Goal: Task Accomplishment & Management: Use online tool/utility

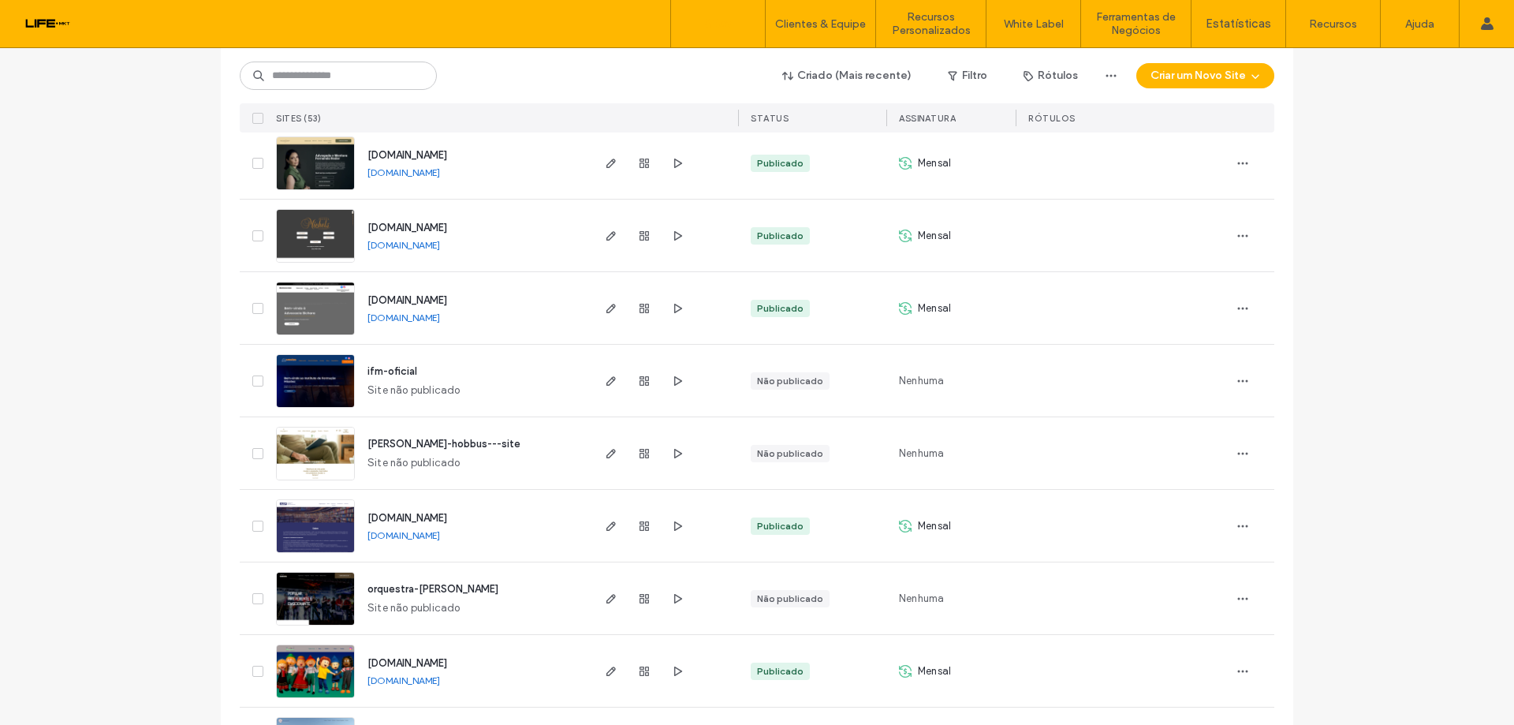
scroll to position [1577, 0]
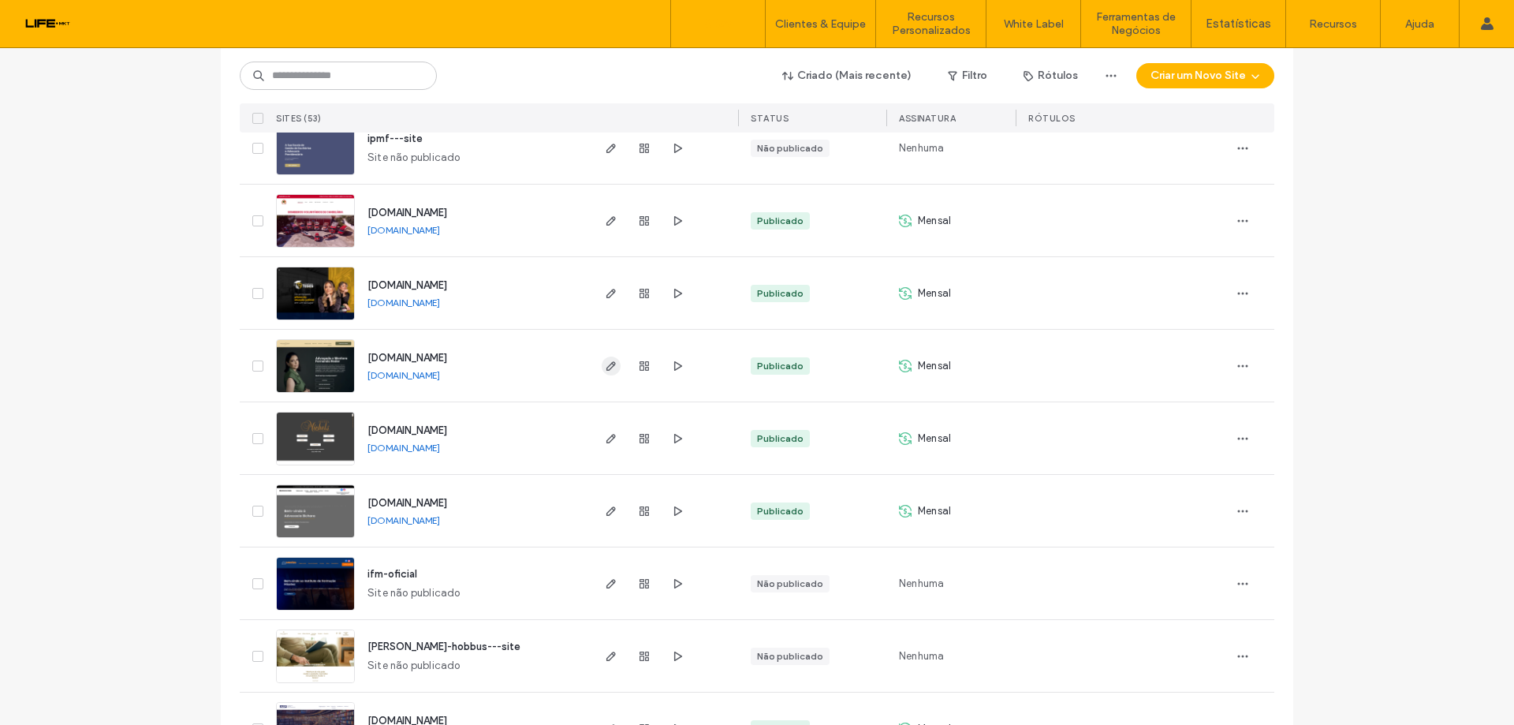
click at [605, 365] on icon "button" at bounding box center [611, 366] width 13 height 13
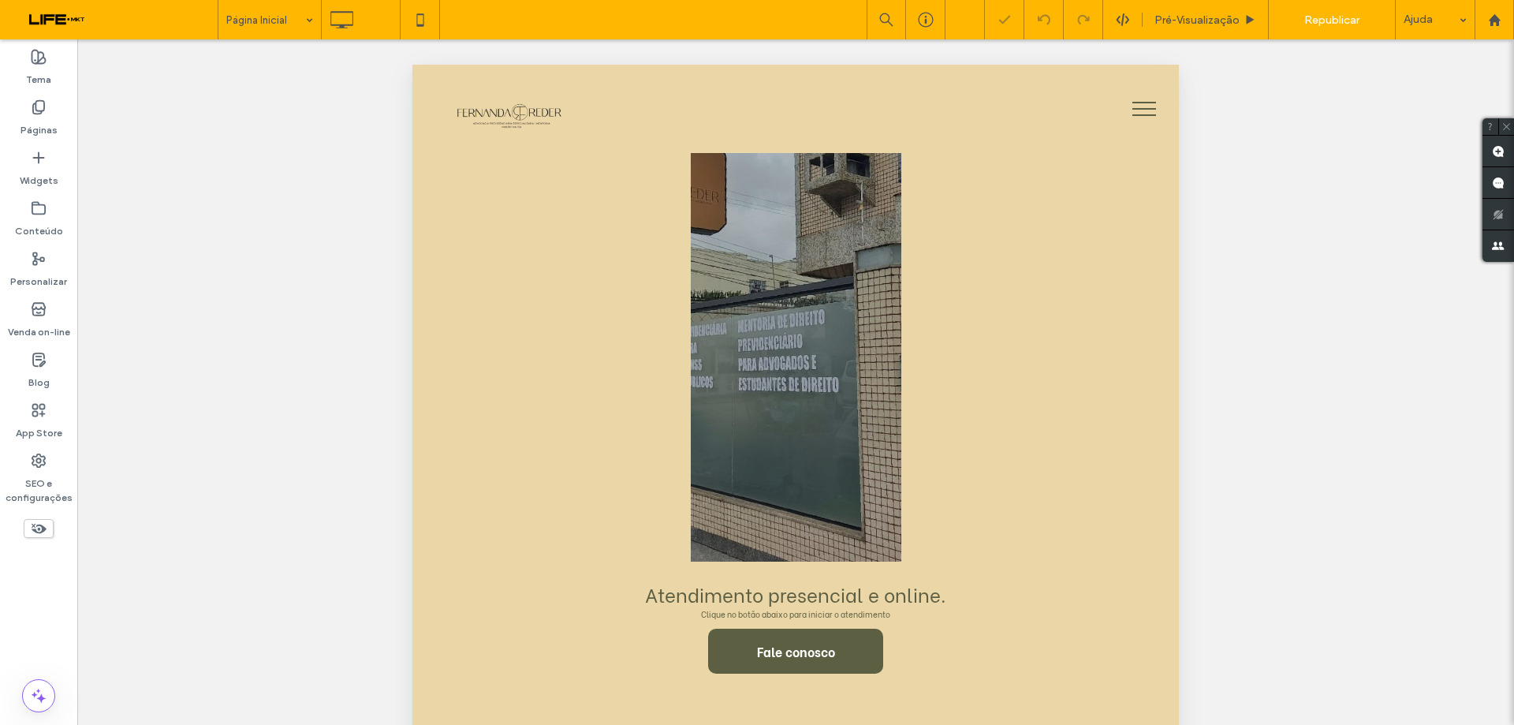
scroll to position [1025, 0]
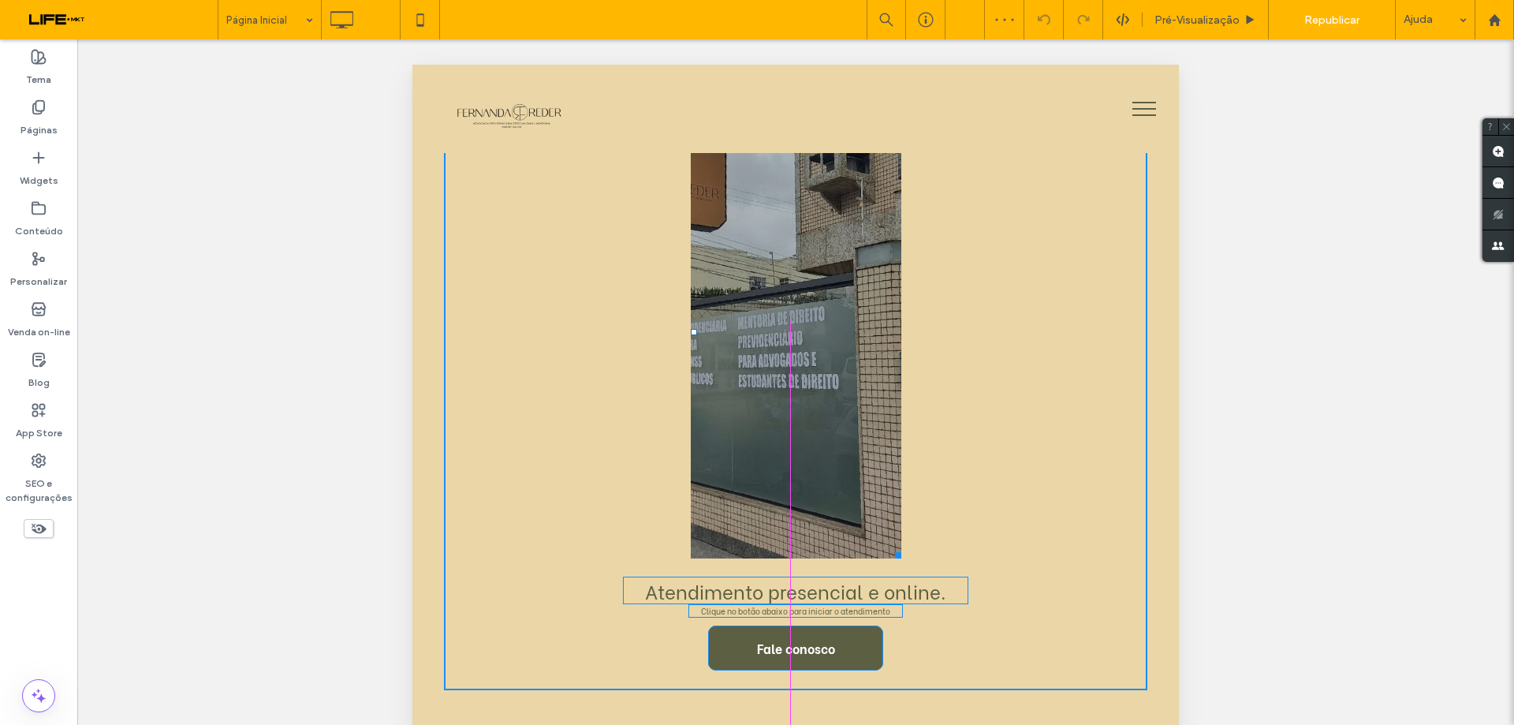
drag, startPoint x: 886, startPoint y: 526, endPoint x: 1433, endPoint y: 617, distance: 554.8
click at [901, 552] on div at bounding box center [896, 553] width 12 height 12
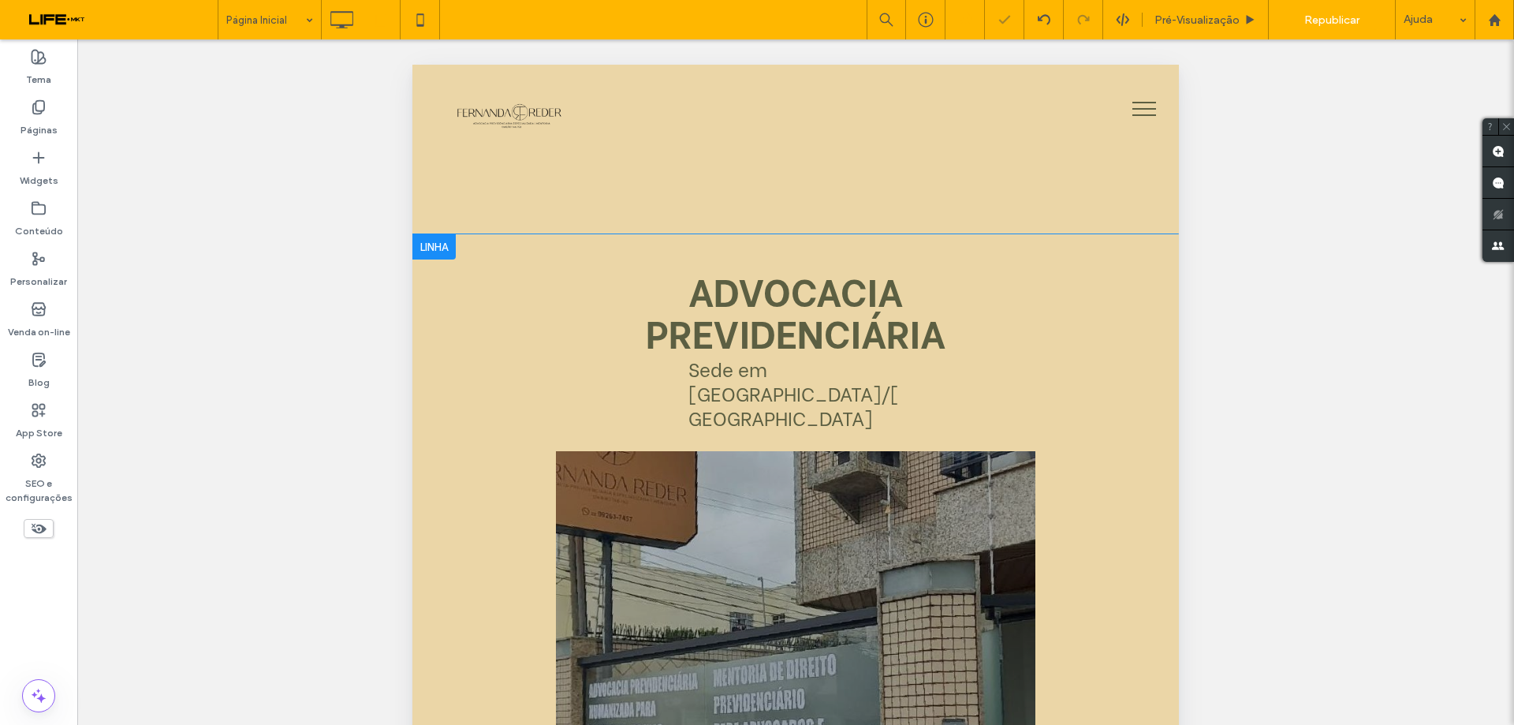
scroll to position [631, 0]
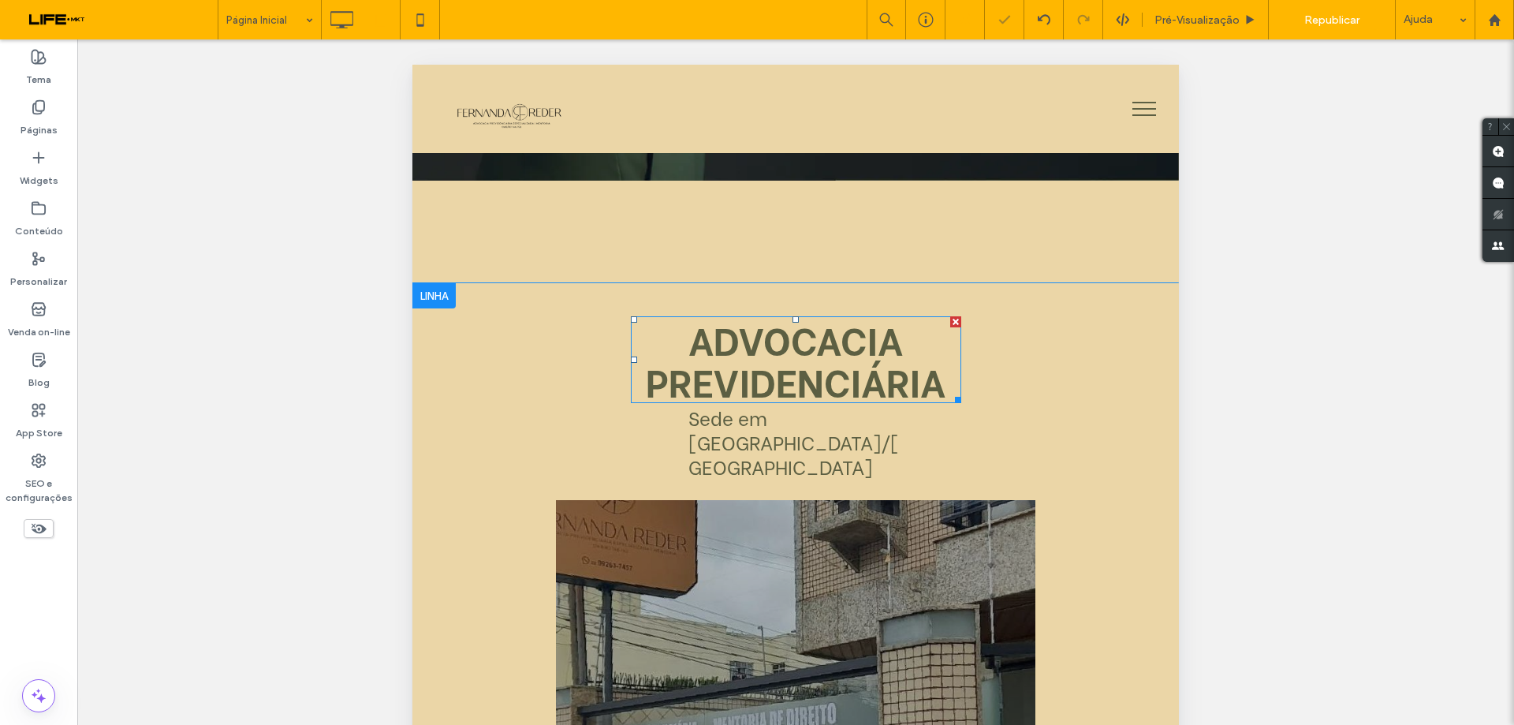
click at [823, 360] on strong "ADVOCACIA PREVIDENCIÁRIA" at bounding box center [796, 359] width 300 height 97
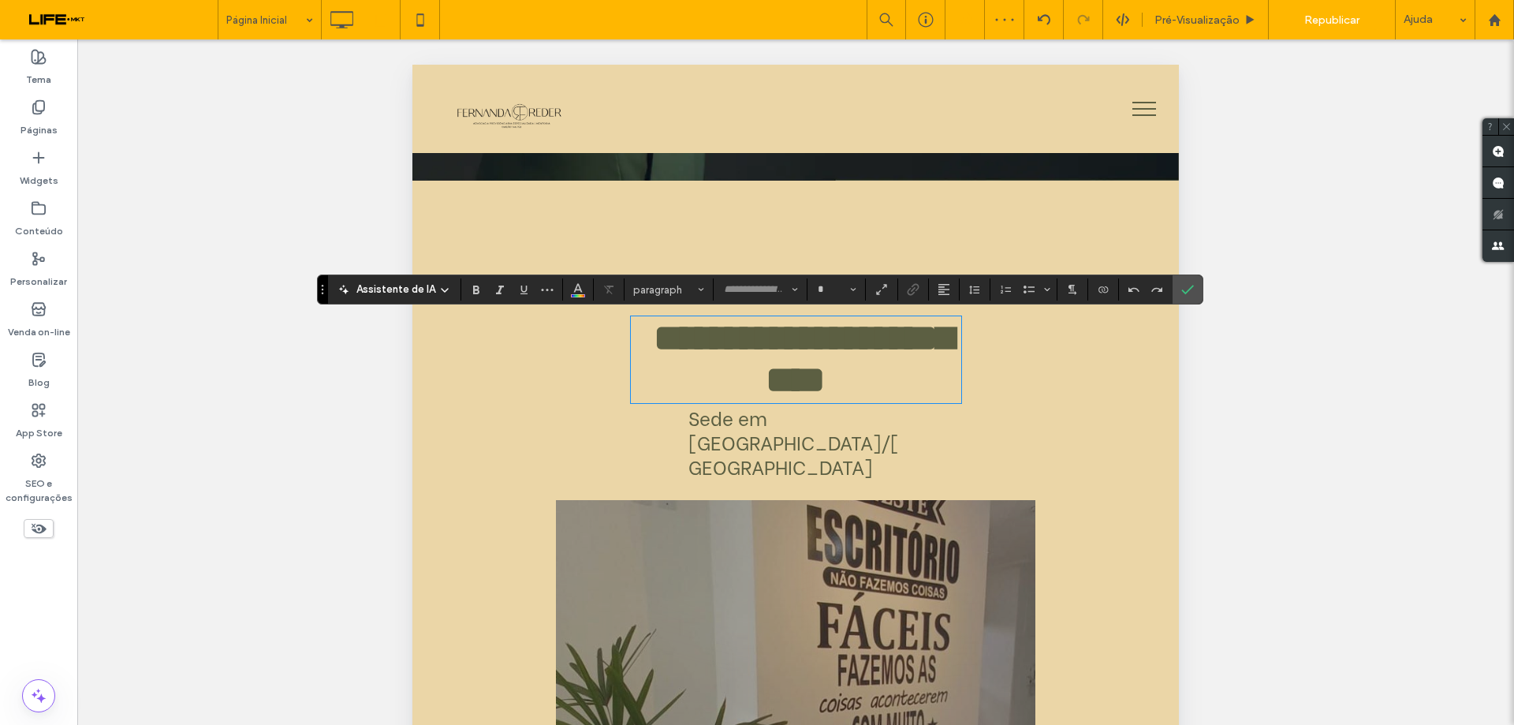
type input "**********"
type input "**"
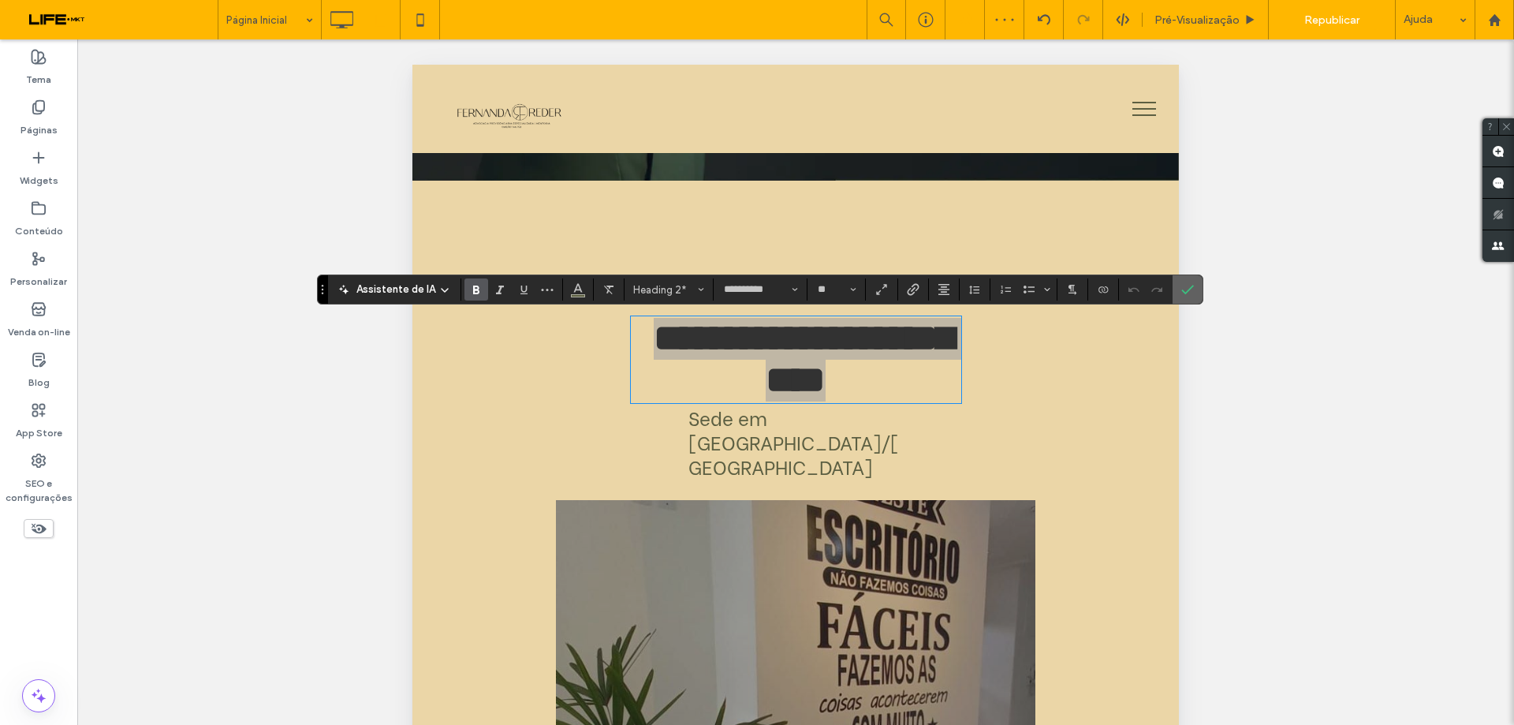
click at [1177, 288] on label "Confirmar" at bounding box center [1188, 289] width 24 height 28
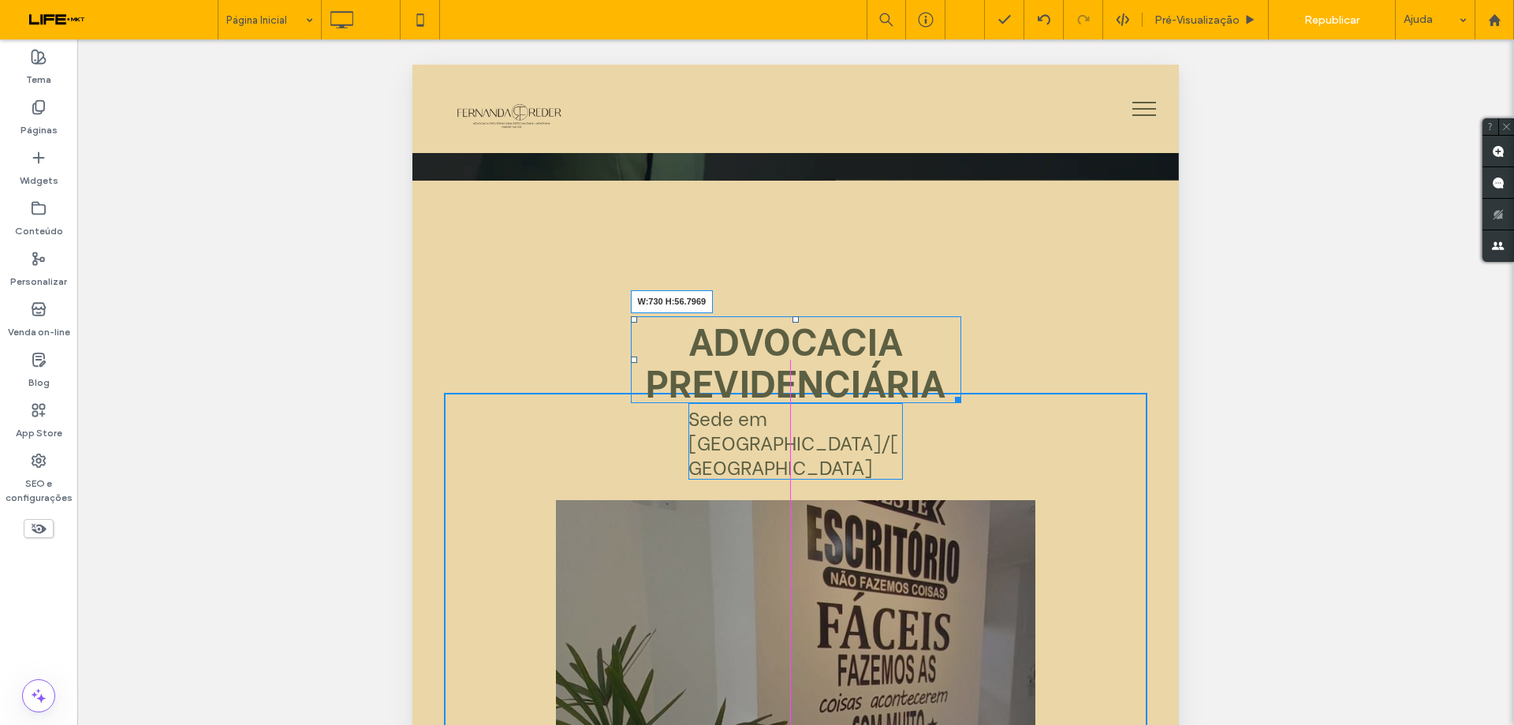
drag, startPoint x: 946, startPoint y: 401, endPoint x: 1075, endPoint y: 397, distance: 128.6
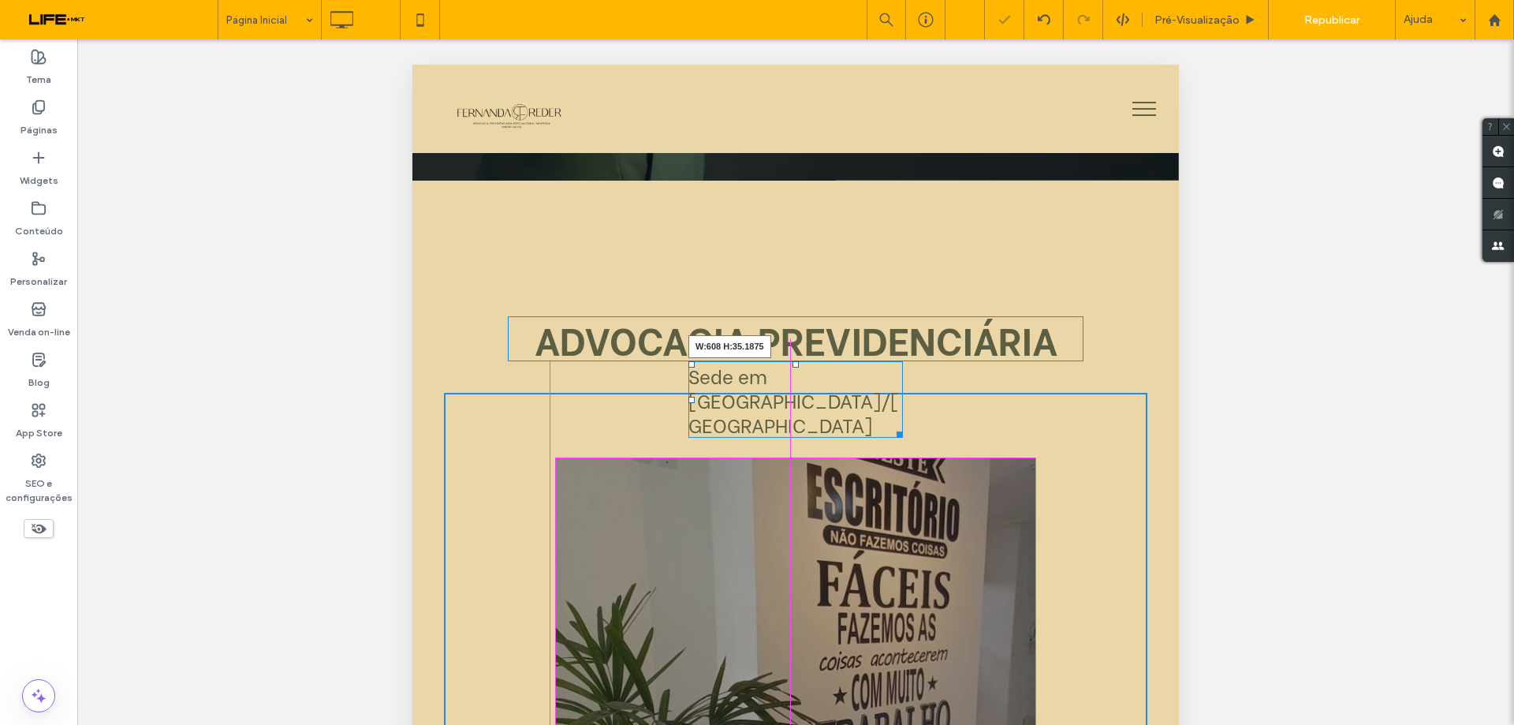
drag, startPoint x: 887, startPoint y: 410, endPoint x: 1398, endPoint y: 469, distance: 514.4
click at [1022, 409] on div "ADVOCACIA PREVIDENCIÁRIA Sede em [GEOGRAPHIC_DATA]/[GEOGRAPHIC_DATA] W:608 H:35…" at bounding box center [795, 731] width 703 height 677
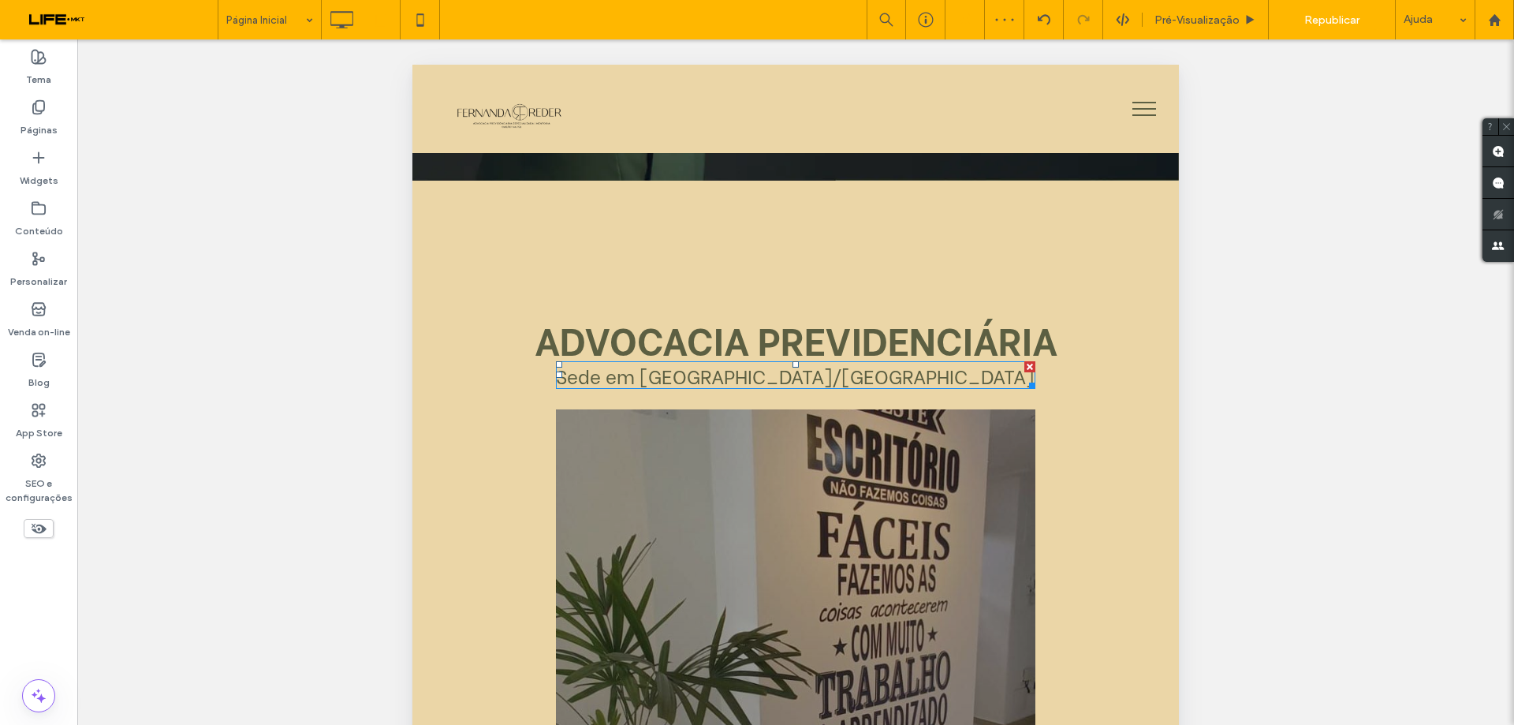
click at [849, 373] on span "Sede em [GEOGRAPHIC_DATA]/[GEOGRAPHIC_DATA]" at bounding box center [795, 375] width 478 height 28
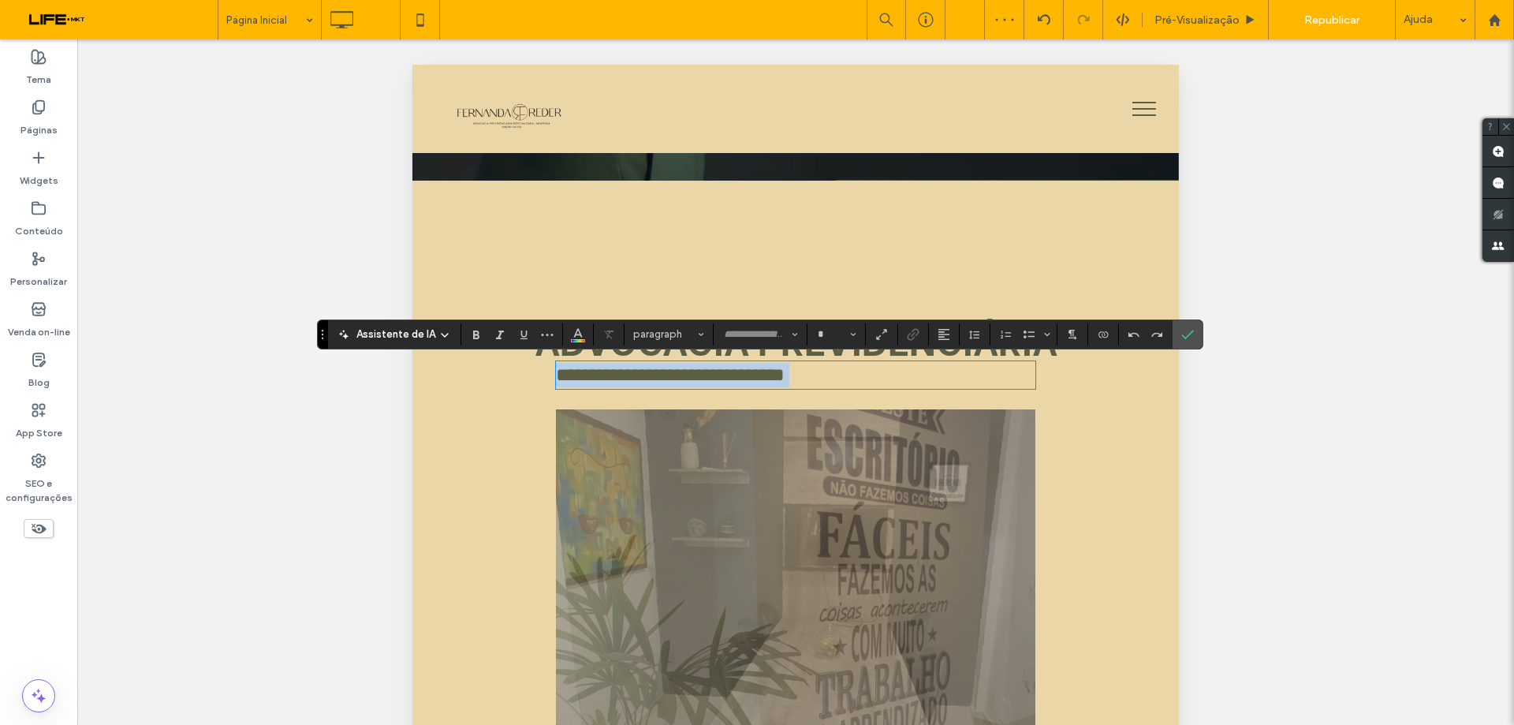
type input "**********"
type input "**"
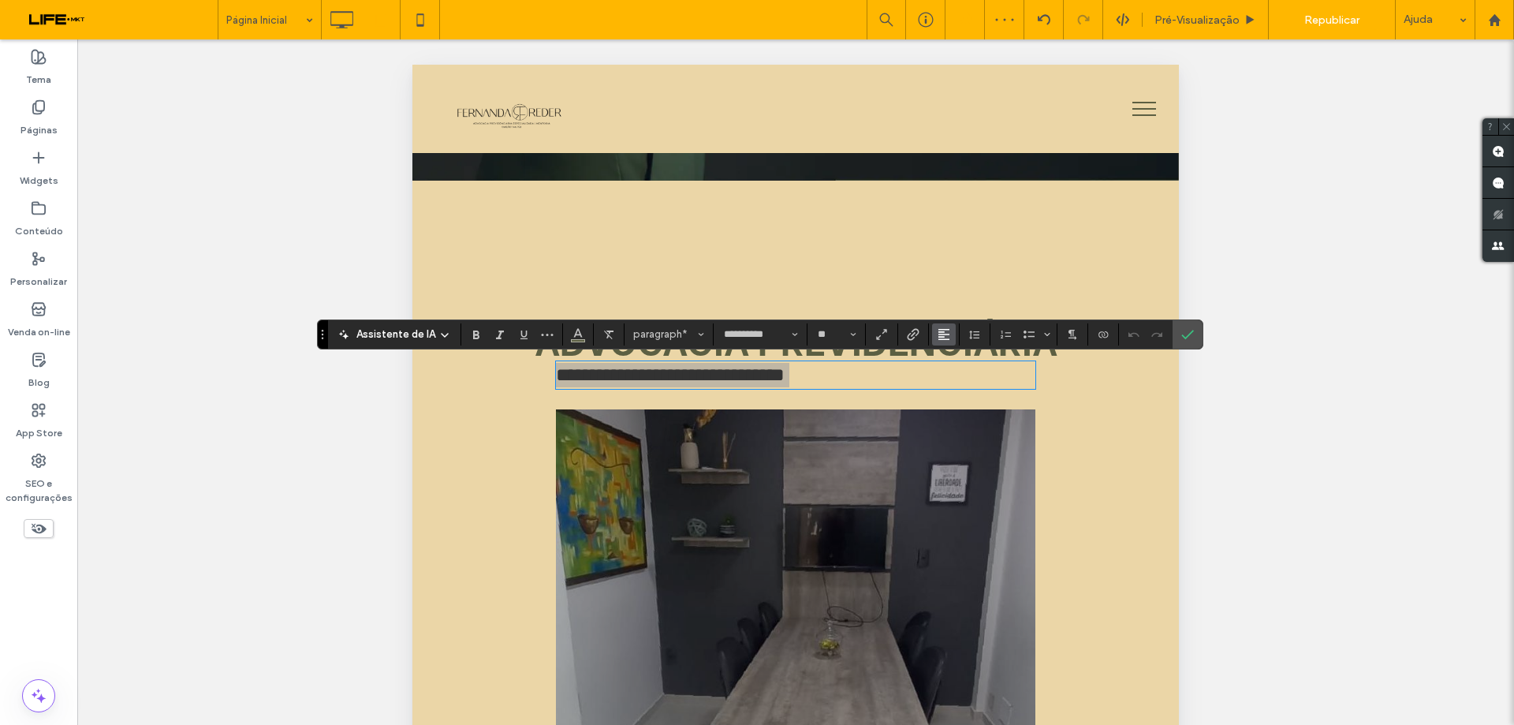
click at [950, 338] on button "Alinhamento" at bounding box center [944, 334] width 24 height 22
drag, startPoint x: 965, startPoint y: 385, endPoint x: 660, endPoint y: 285, distance: 321.0
click at [965, 385] on div "ui.textEditor.alignment.center" at bounding box center [959, 382] width 21 height 13
click at [1199, 332] on section at bounding box center [1188, 334] width 30 height 28
click at [1190, 330] on icon "Confirmar" at bounding box center [1187, 334] width 13 height 13
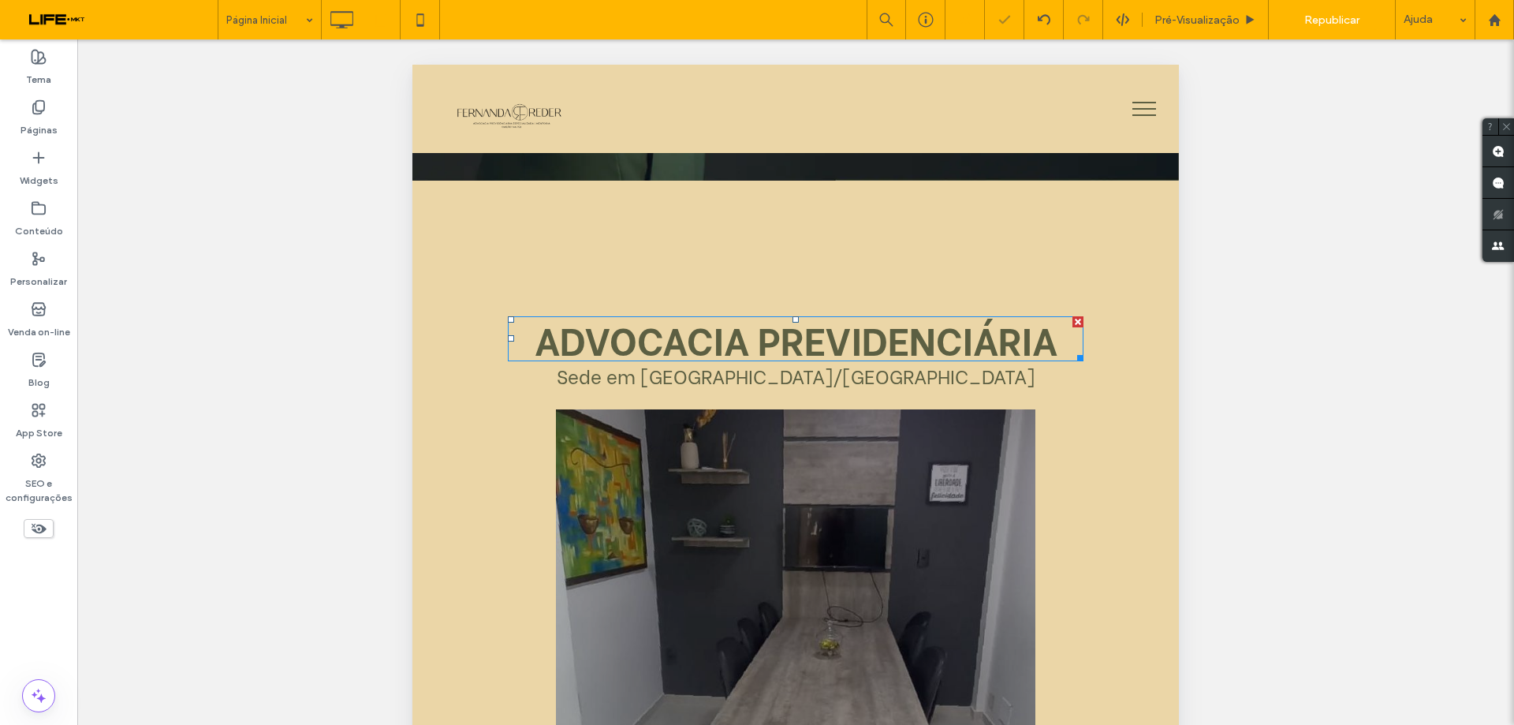
click at [947, 333] on strong "ADVOCACIA PREVIDENCIÁRIA" at bounding box center [796, 338] width 523 height 55
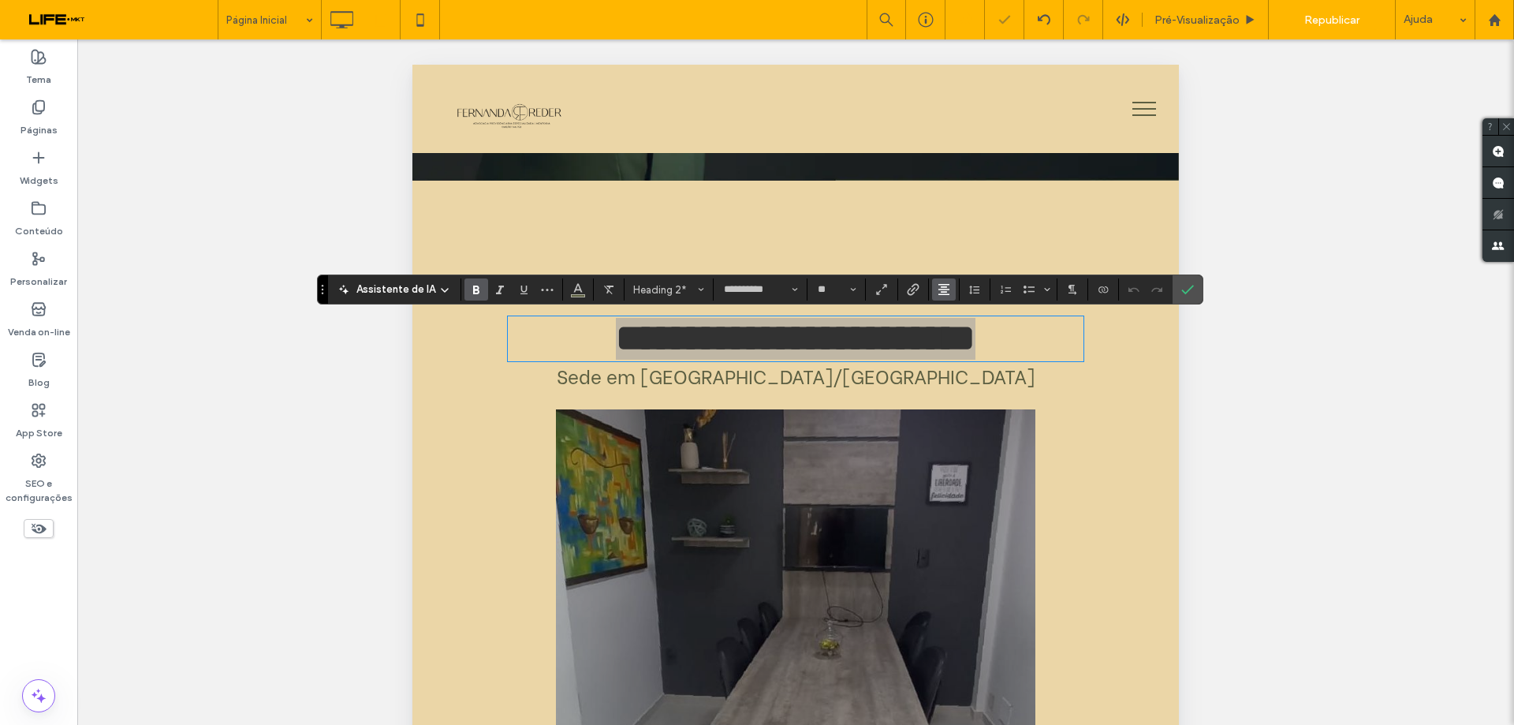
click at [938, 293] on icon "Alinhamento" at bounding box center [944, 289] width 13 height 13
click at [967, 333] on div "ui.textEditor.alignment.center" at bounding box center [959, 338] width 21 height 13
drag, startPoint x: 1192, startPoint y: 289, endPoint x: 752, endPoint y: 231, distance: 444.7
click at [1192, 289] on label "Confirmar" at bounding box center [1188, 289] width 24 height 28
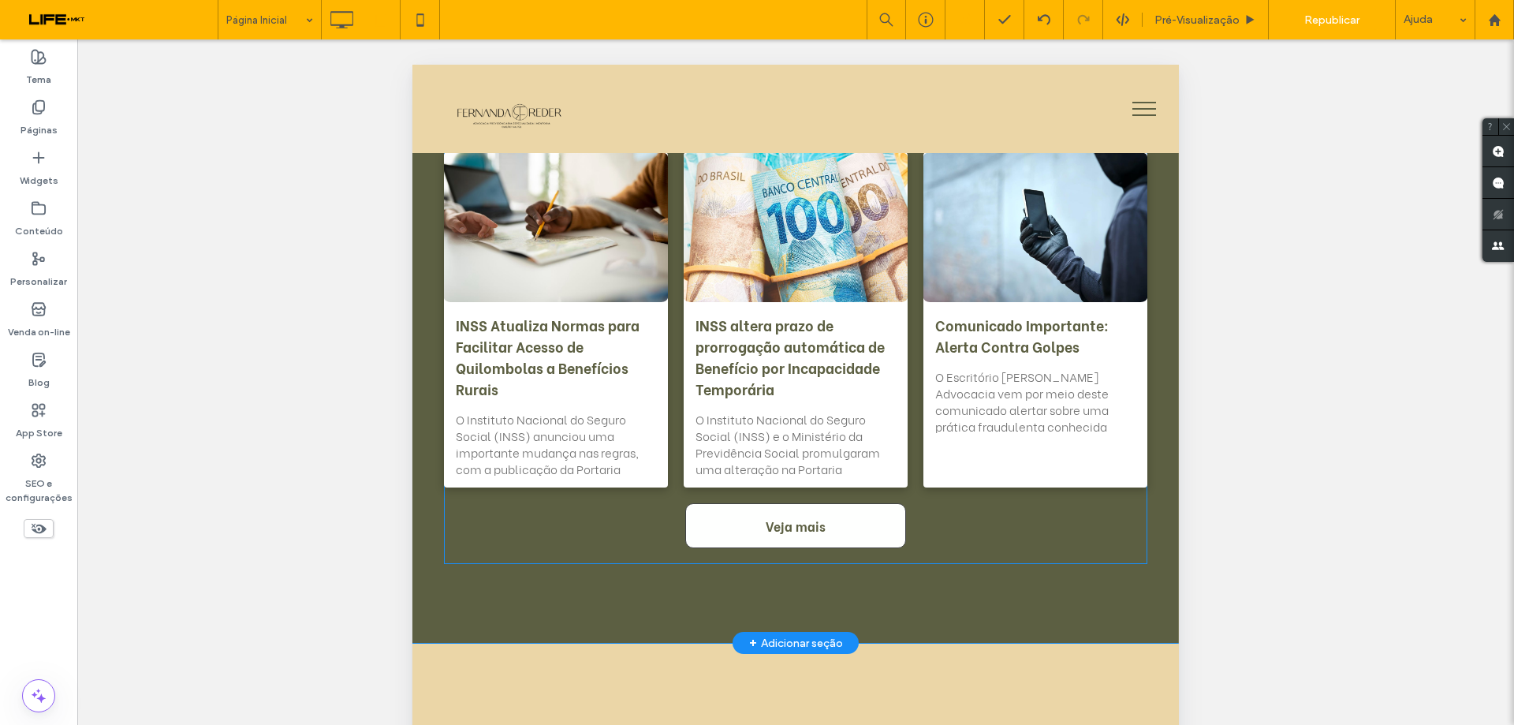
scroll to position [4101, 0]
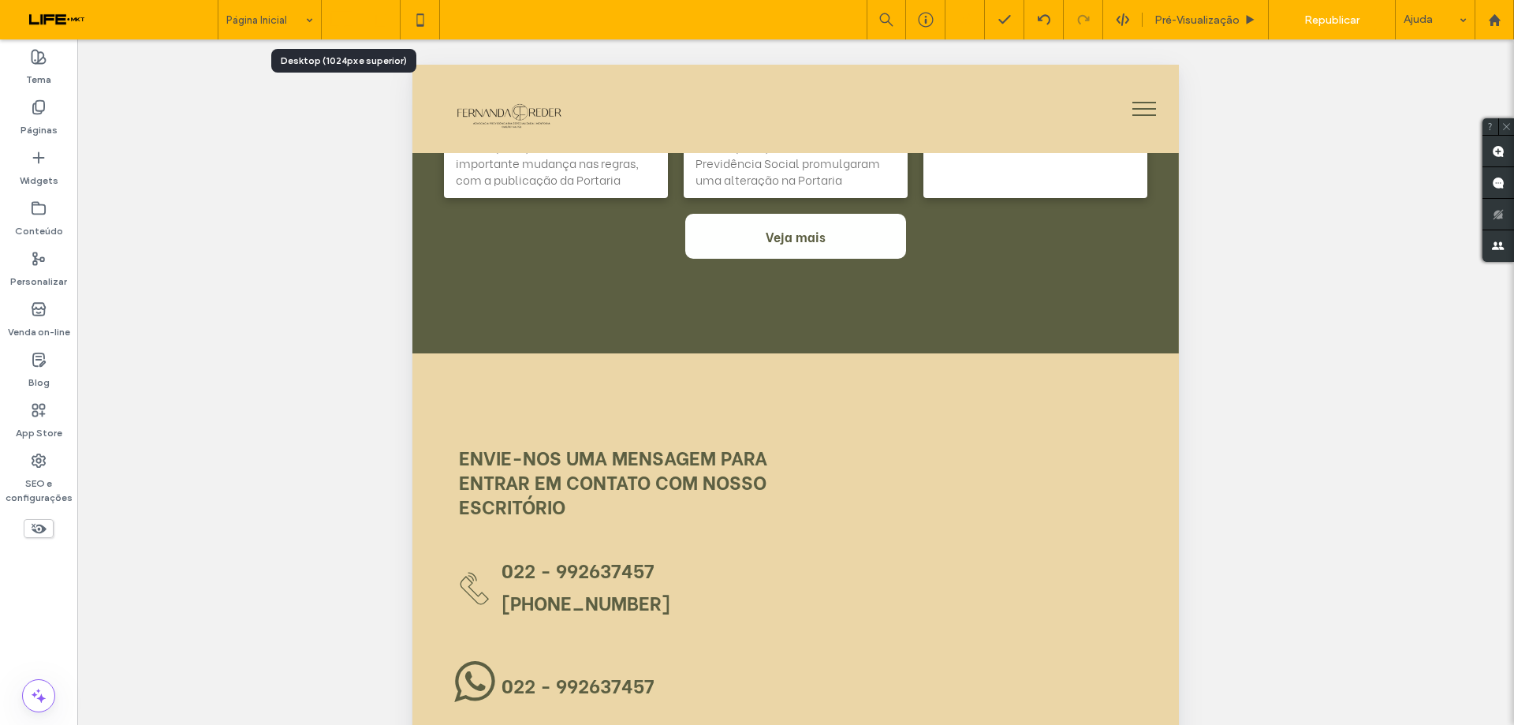
click at [335, 31] on icon at bounding box center [342, 20] width 32 height 32
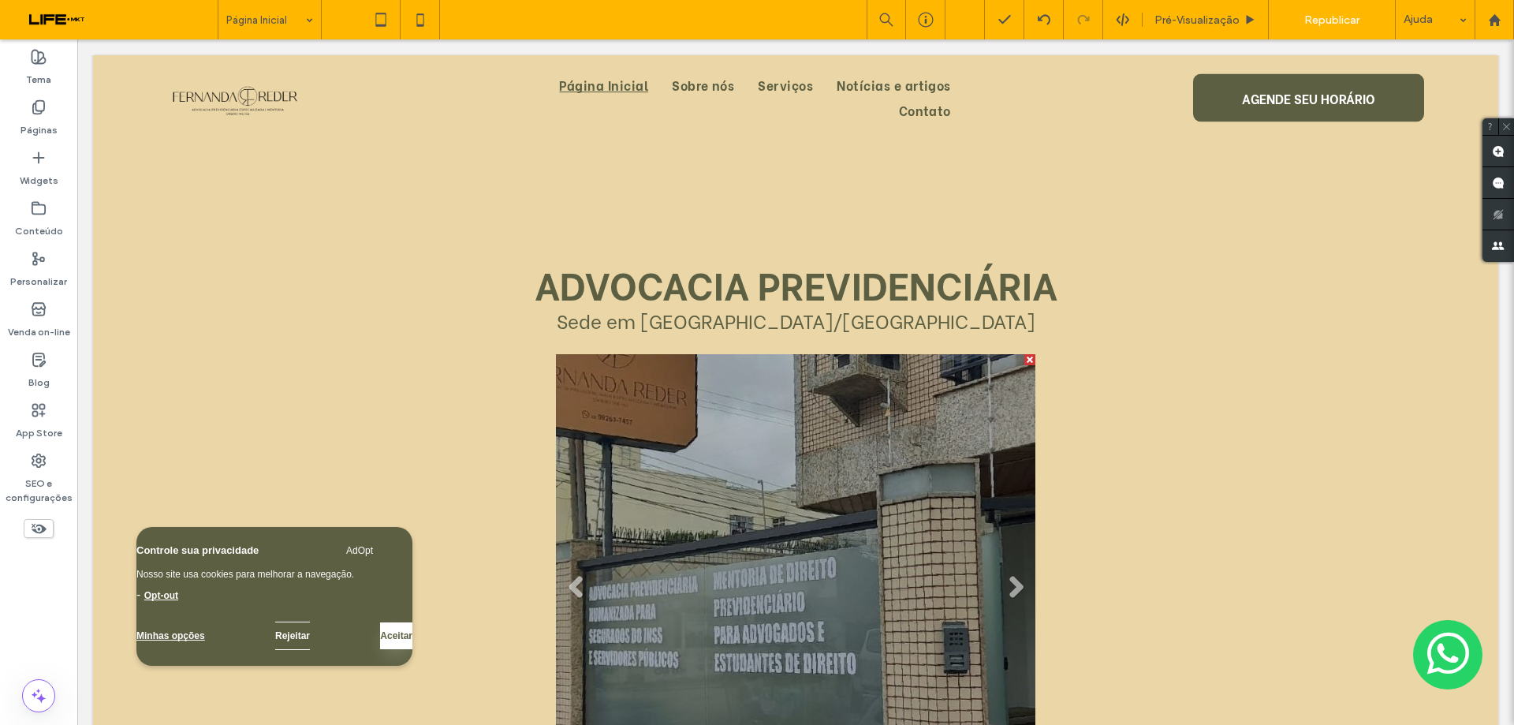
scroll to position [867, 0]
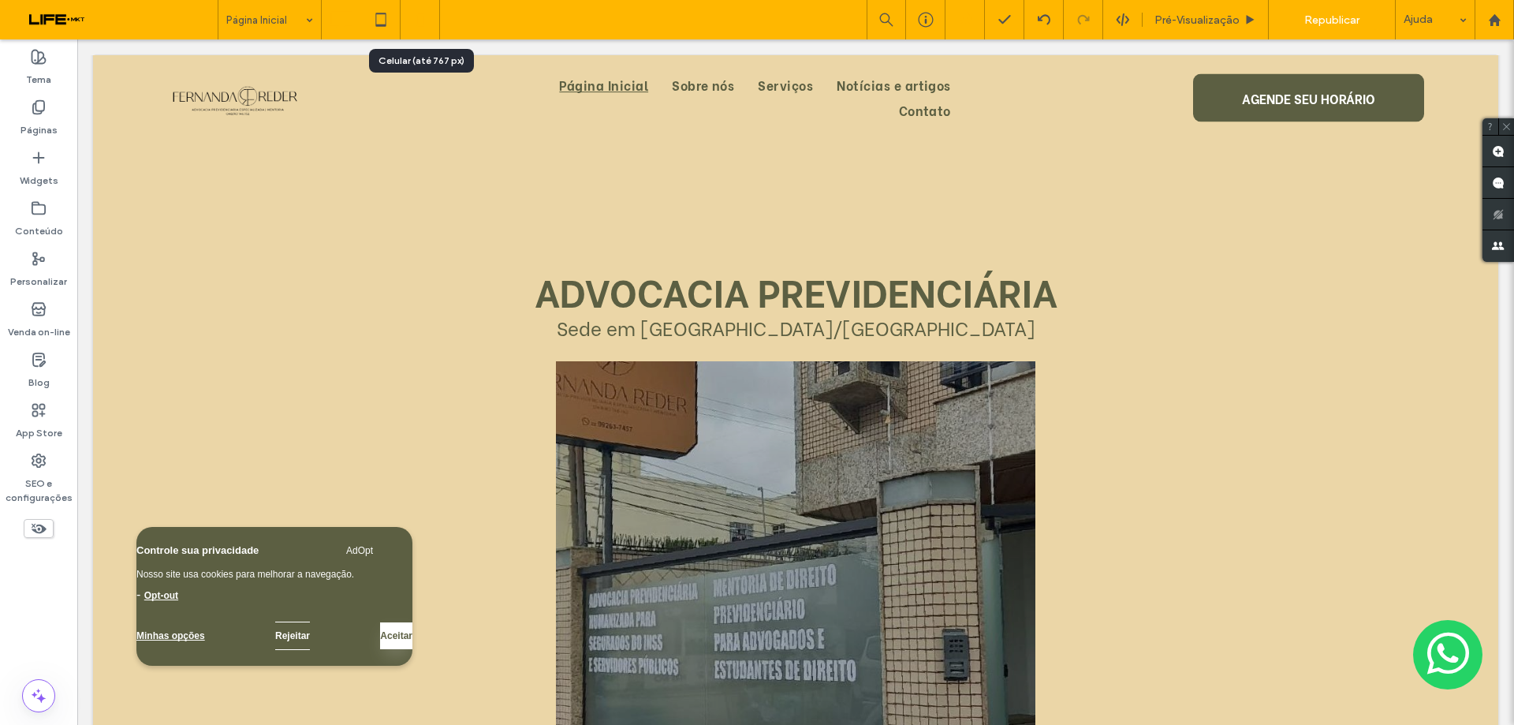
click at [413, 26] on icon at bounding box center [421, 20] width 32 height 32
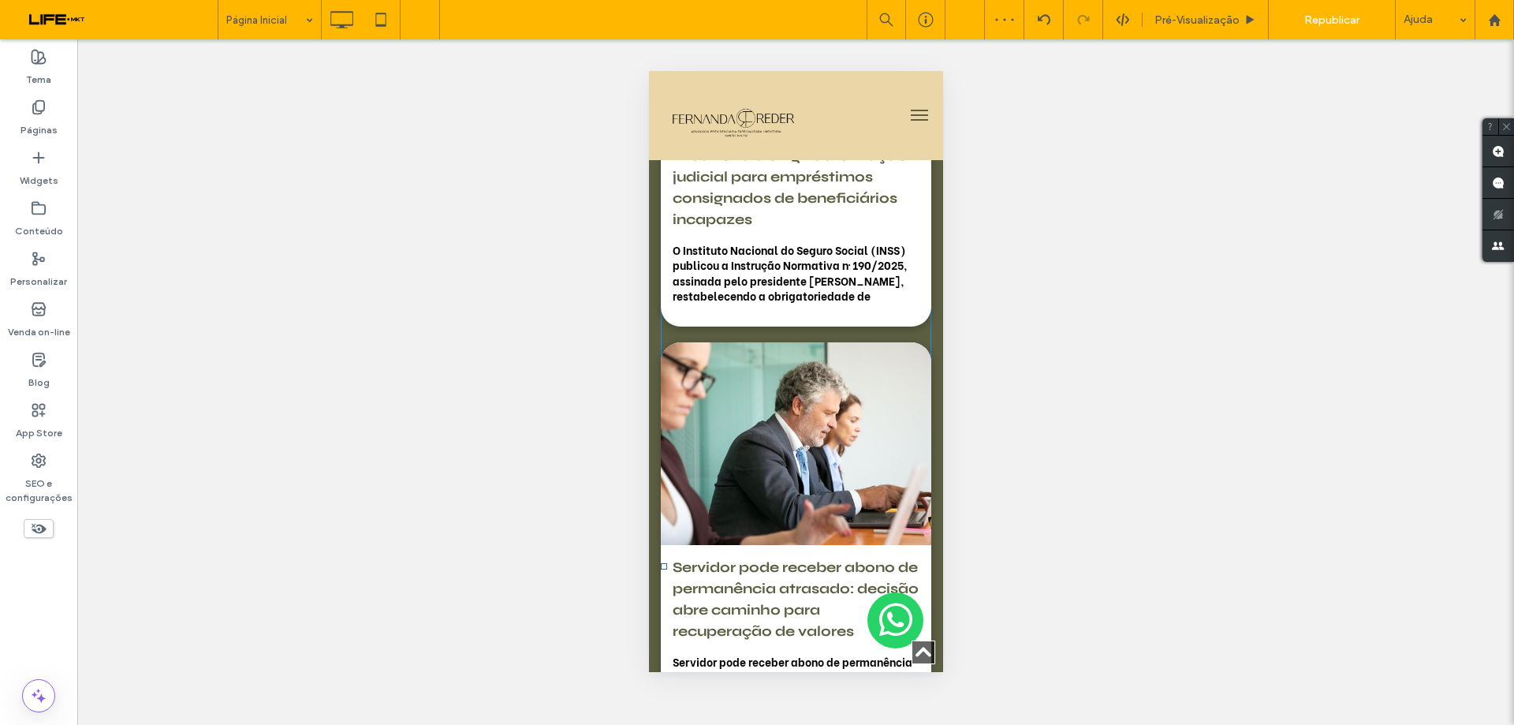
scroll to position [3628, 0]
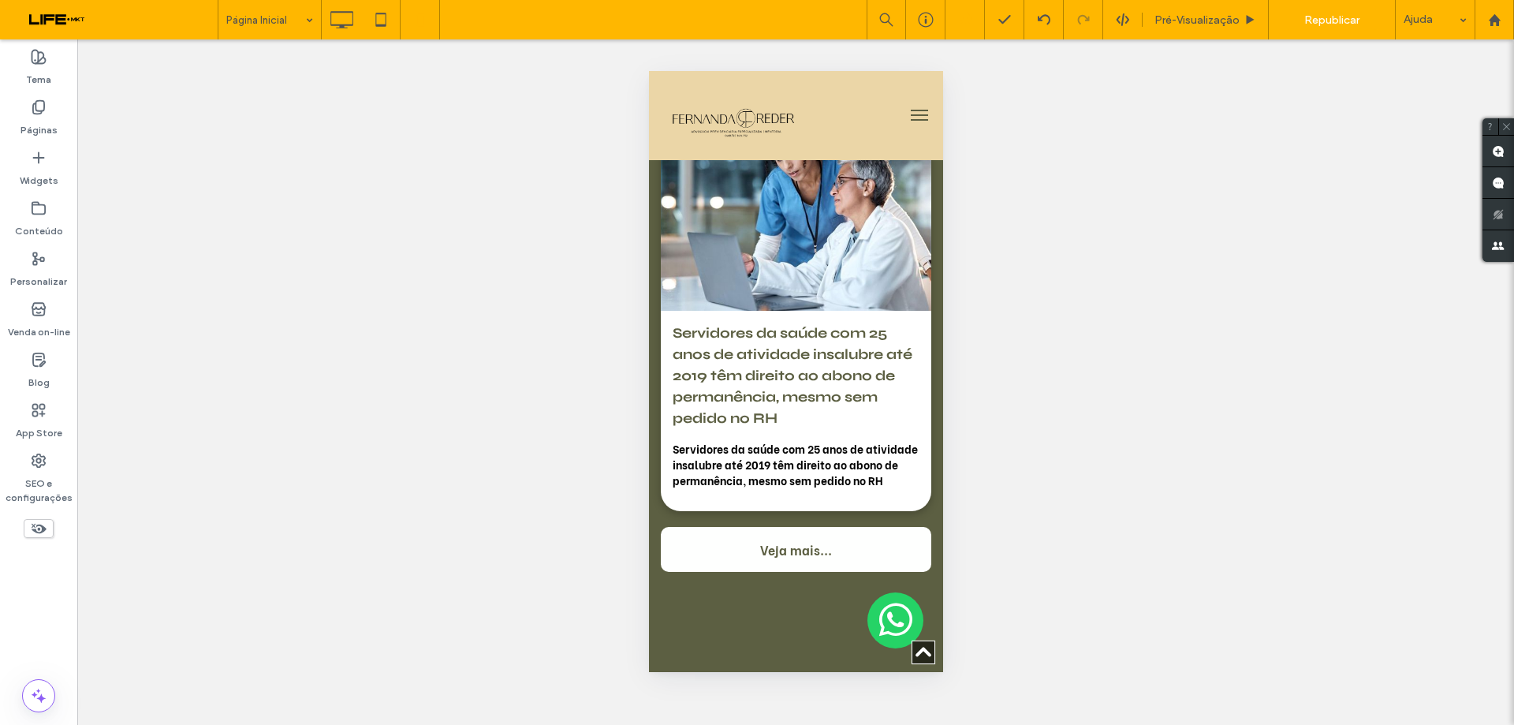
click at [907, 114] on button "menu" at bounding box center [919, 115] width 32 height 32
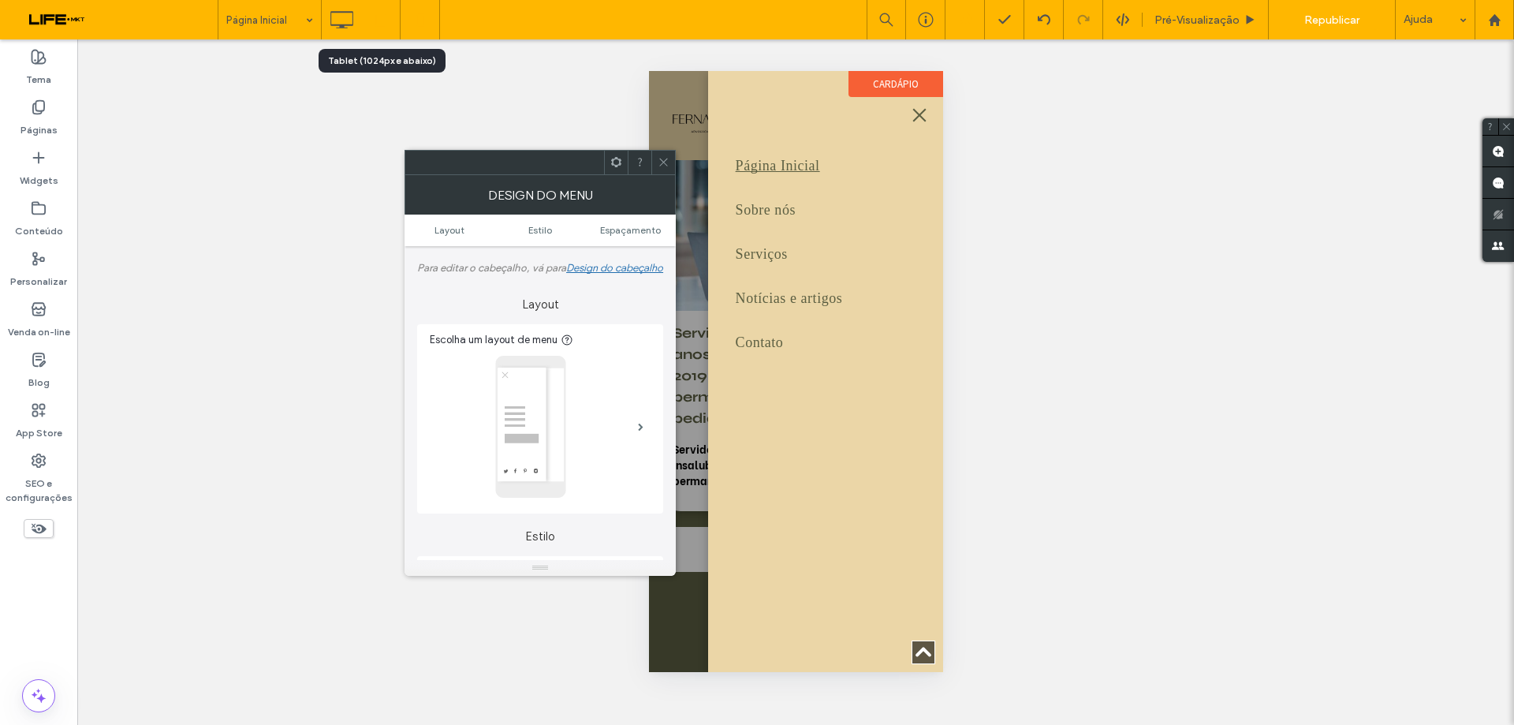
click at [379, 25] on use at bounding box center [380, 19] width 10 height 13
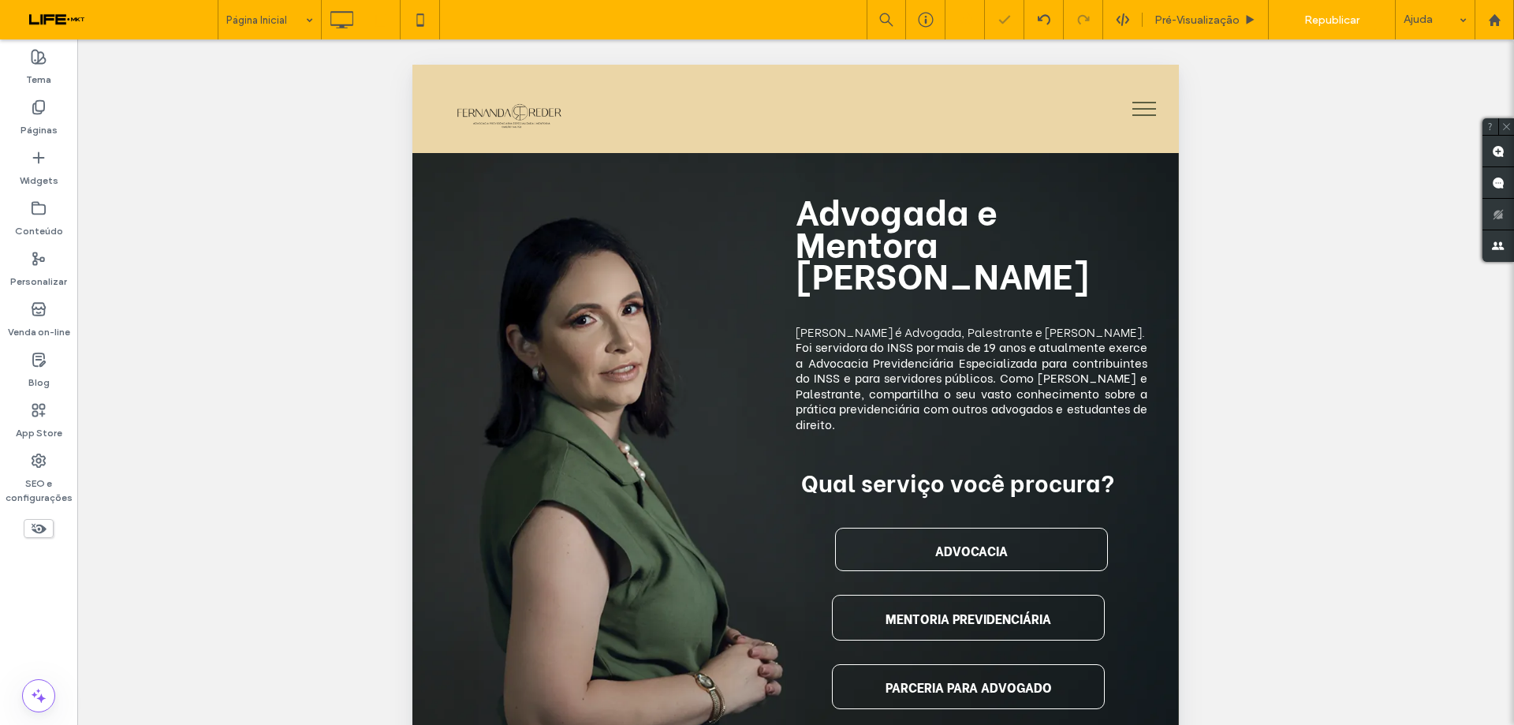
scroll to position [0, 0]
click at [1129, 105] on button "menu" at bounding box center [1144, 108] width 41 height 41
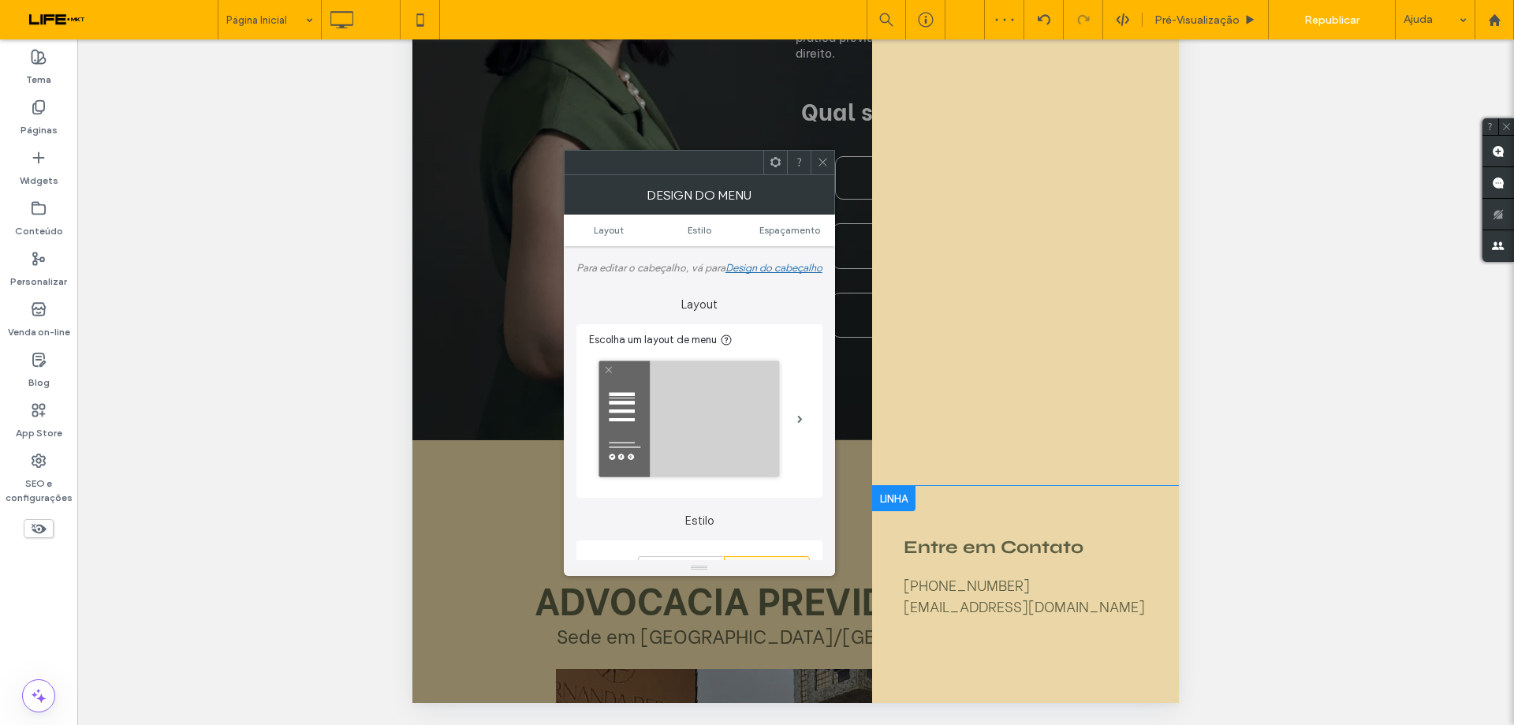
scroll to position [375, 0]
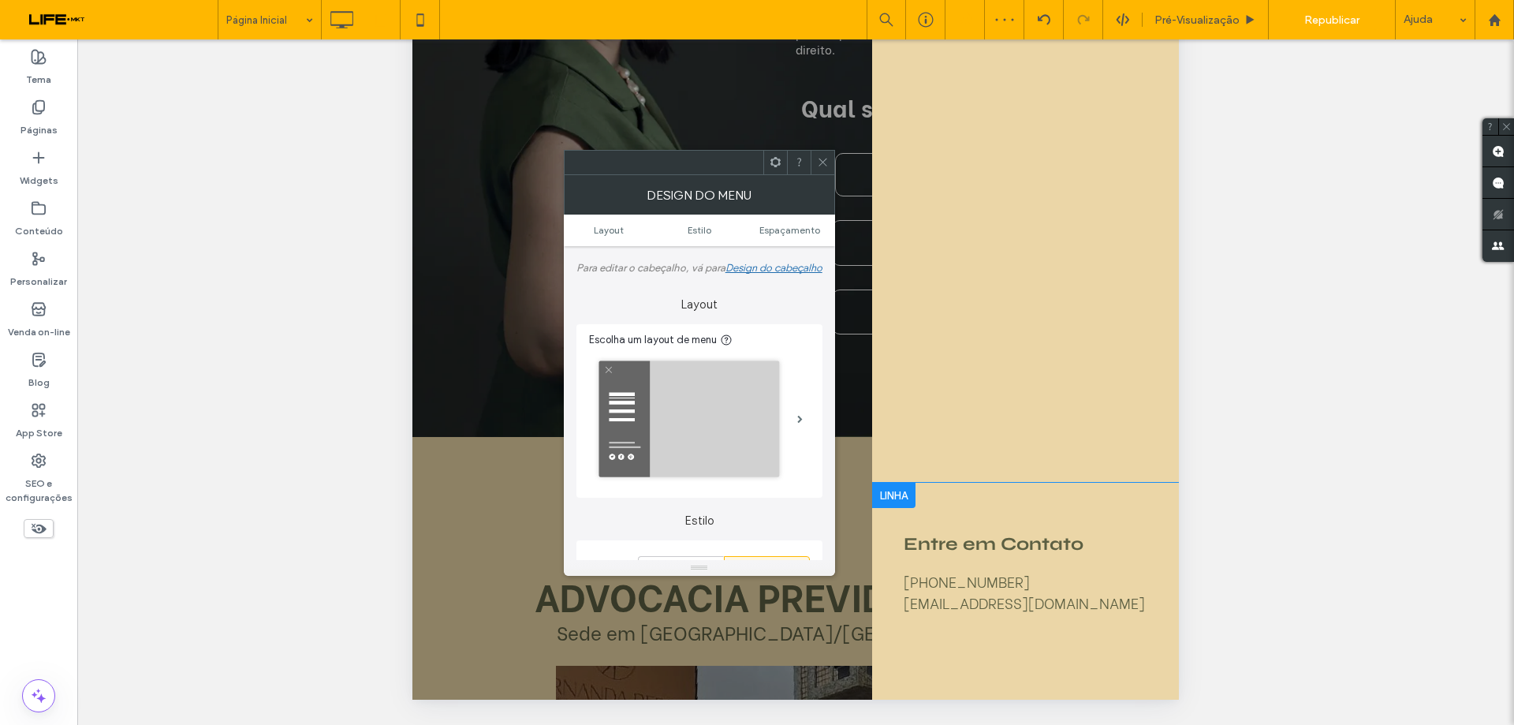
click at [893, 497] on div at bounding box center [893, 495] width 43 height 25
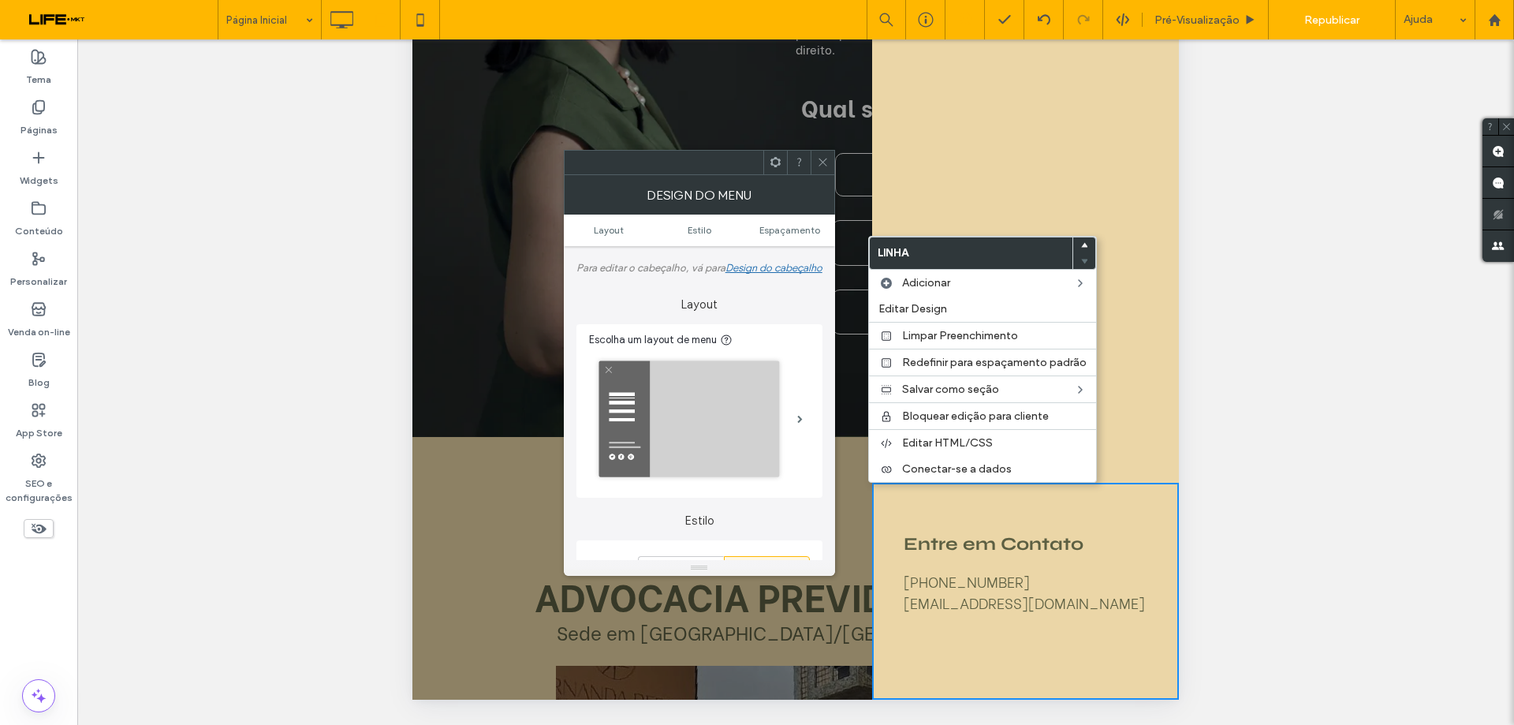
click at [902, 539] on div "Entre em Contato [PHONE_NUMBER] [EMAIL_ADDRESS][DOMAIN_NAME] Click To Paste Lin…" at bounding box center [1025, 591] width 307 height 217
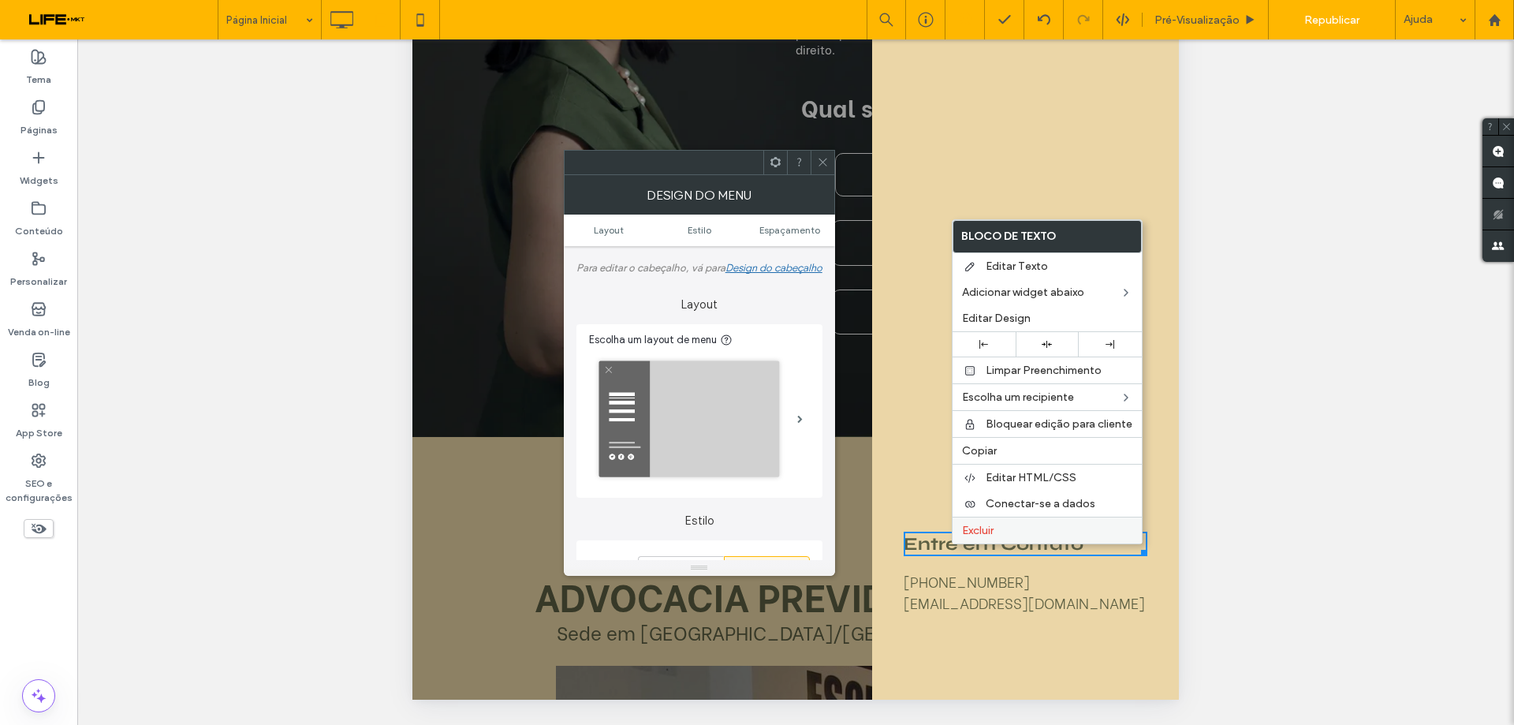
click at [983, 527] on span "Excluir" at bounding box center [978, 530] width 32 height 13
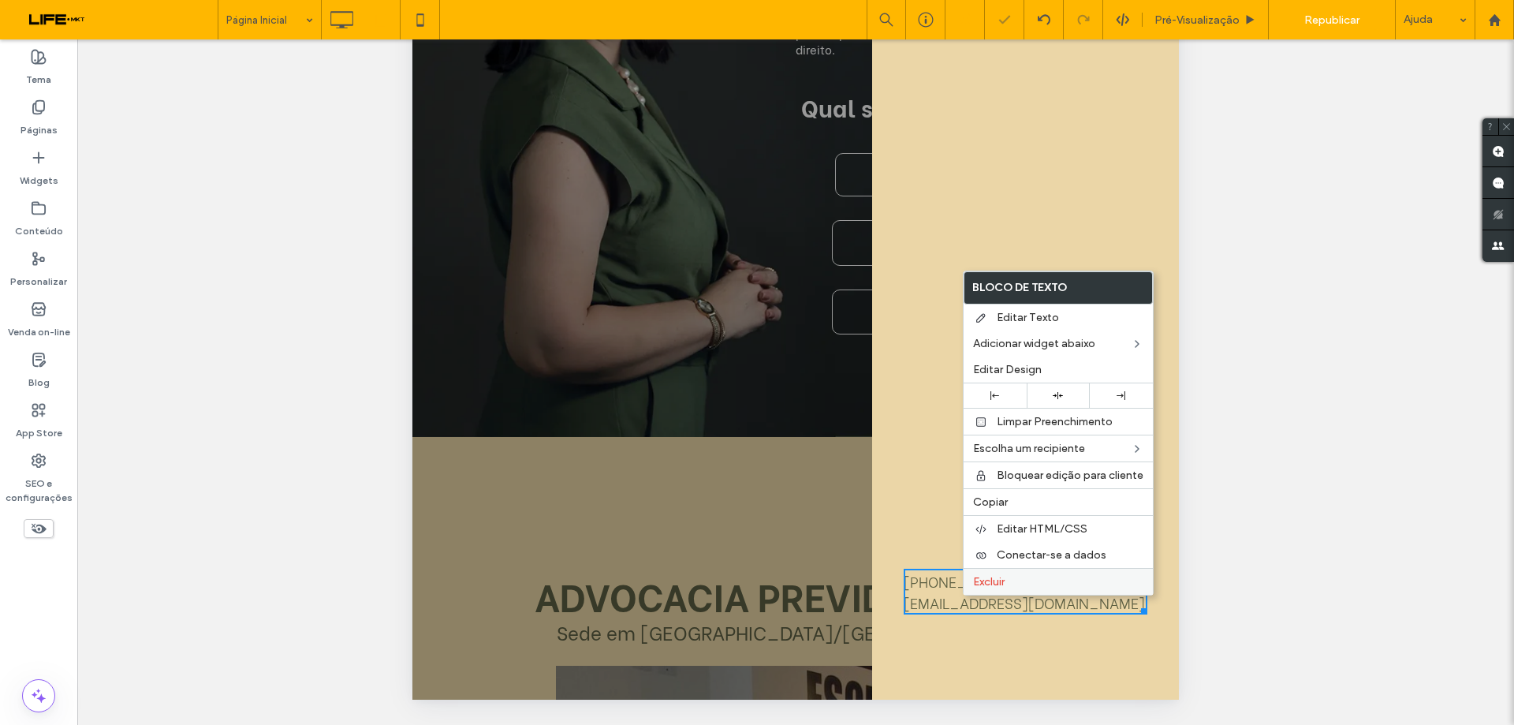
click at [999, 582] on span "Excluir" at bounding box center [989, 581] width 32 height 13
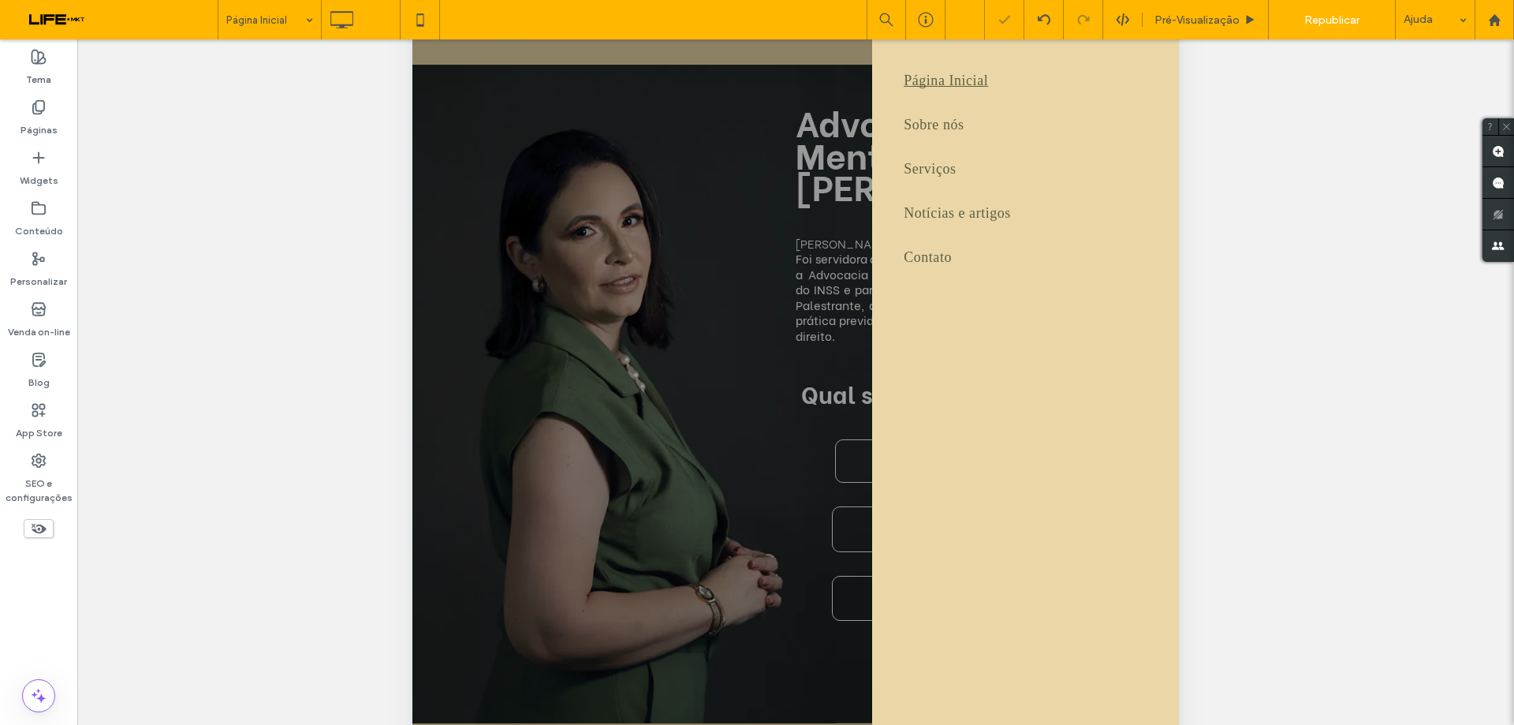
scroll to position [0, 0]
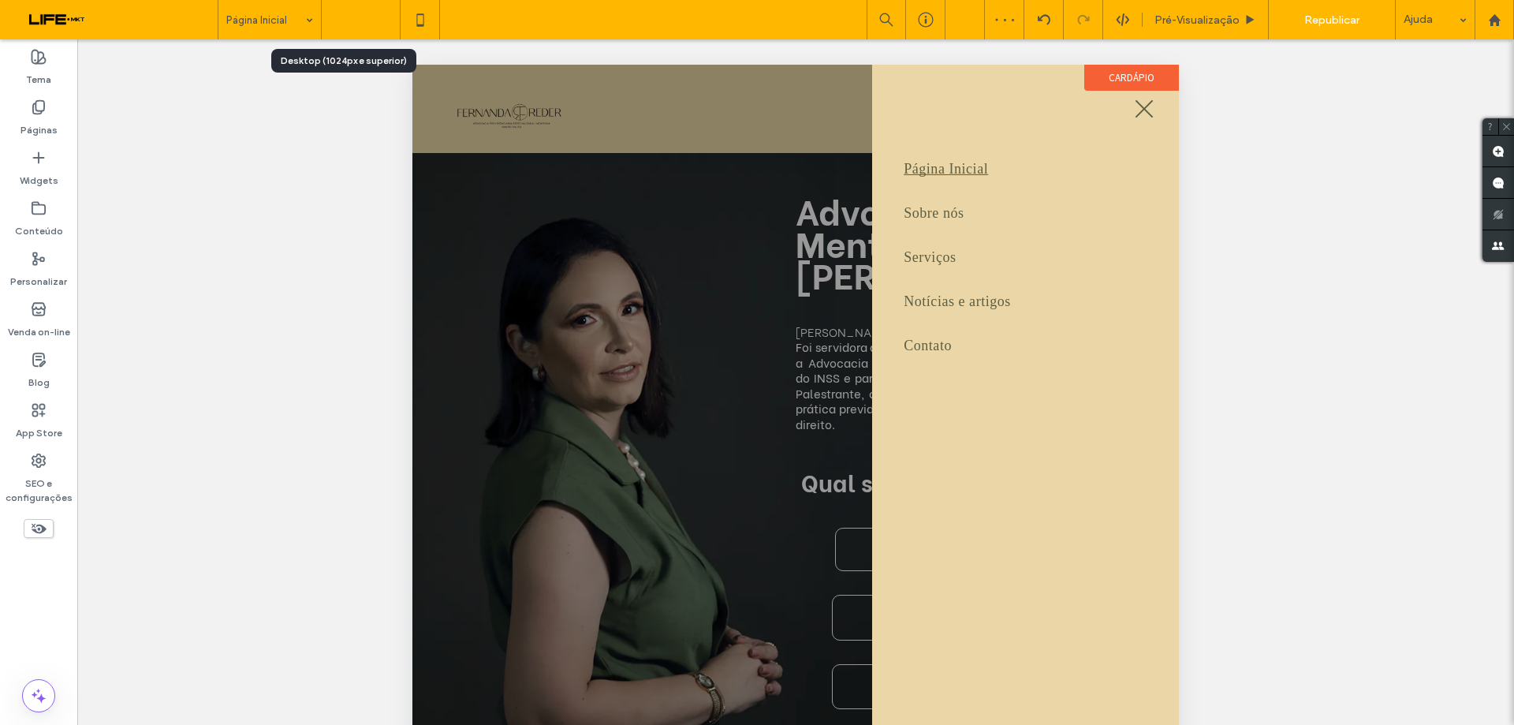
click at [337, 16] on icon at bounding box center [342, 20] width 32 height 32
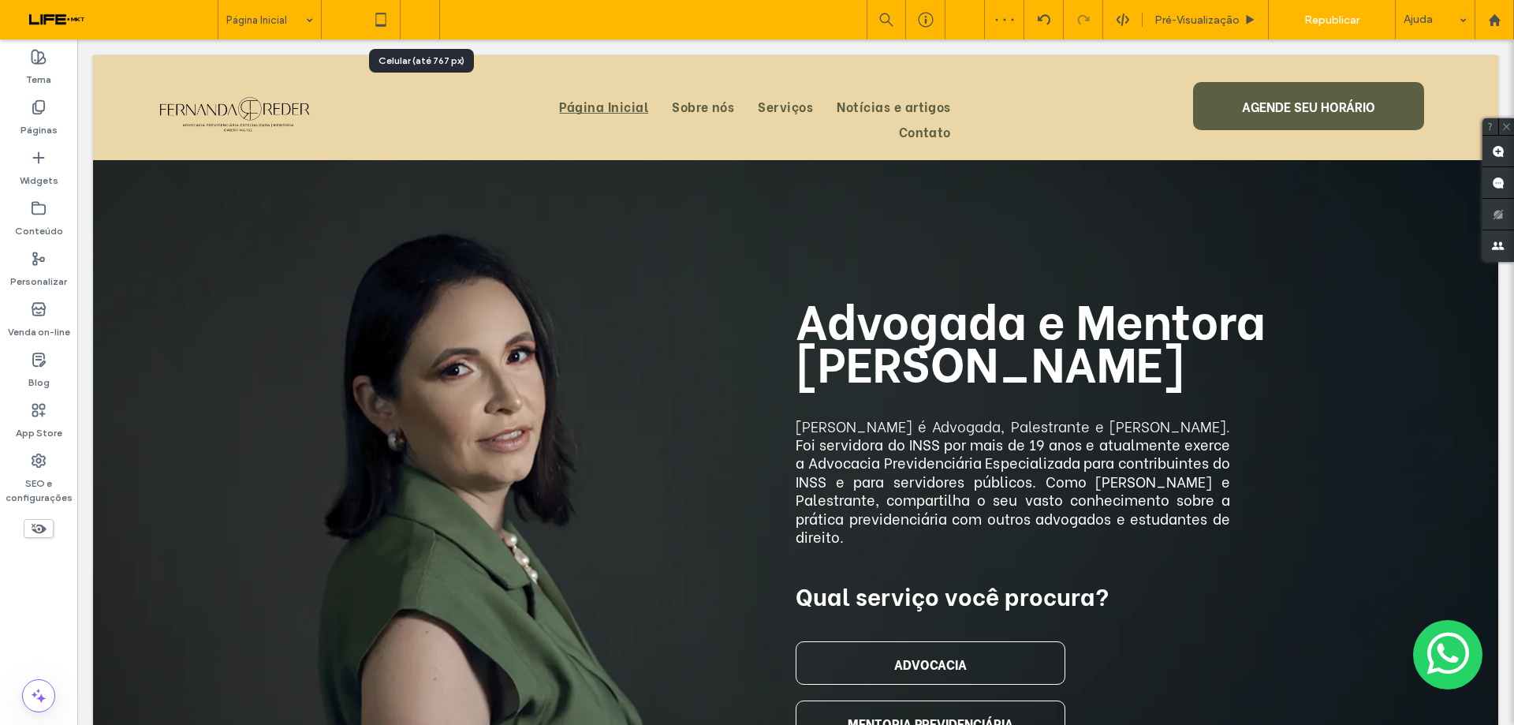
click at [427, 29] on icon at bounding box center [421, 20] width 32 height 32
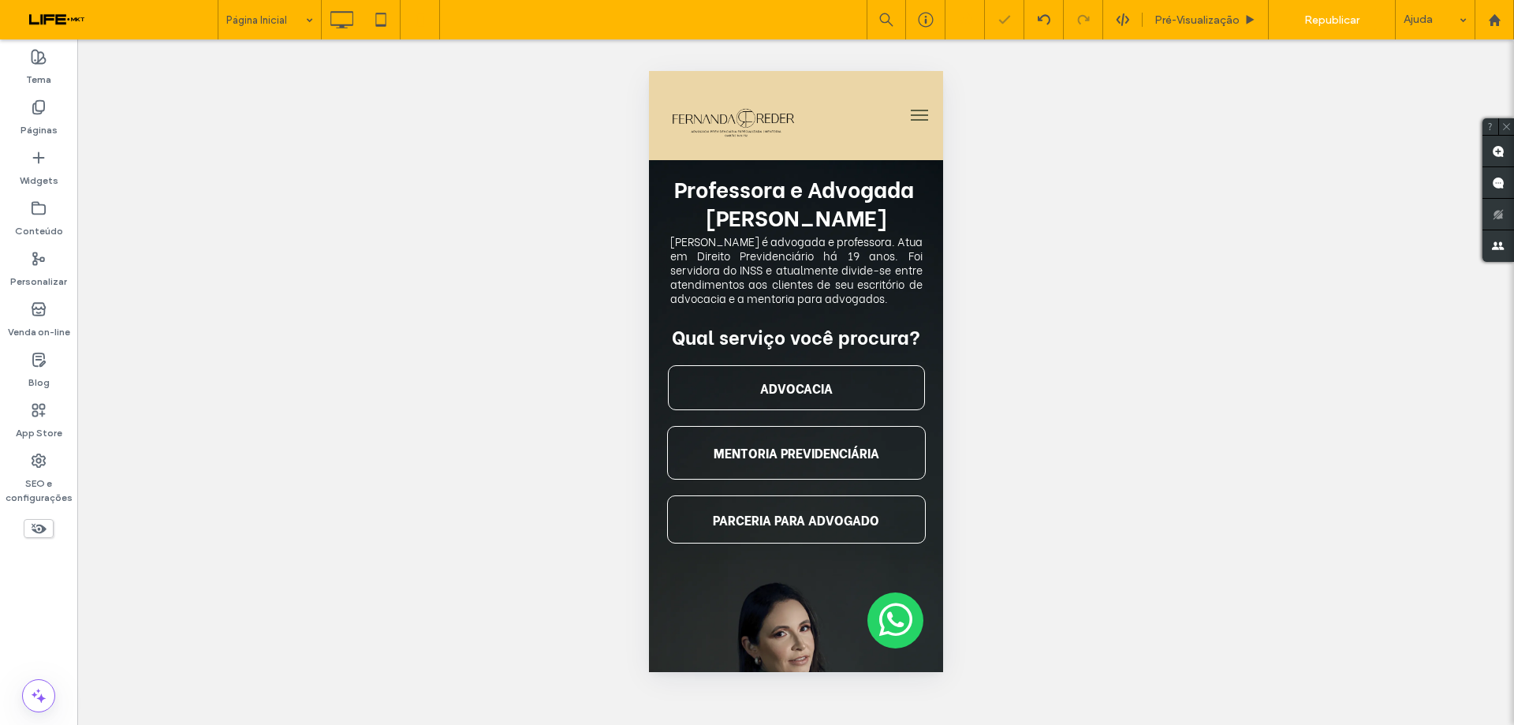
click at [910, 115] on span "menu" at bounding box center [918, 115] width 17 height 2
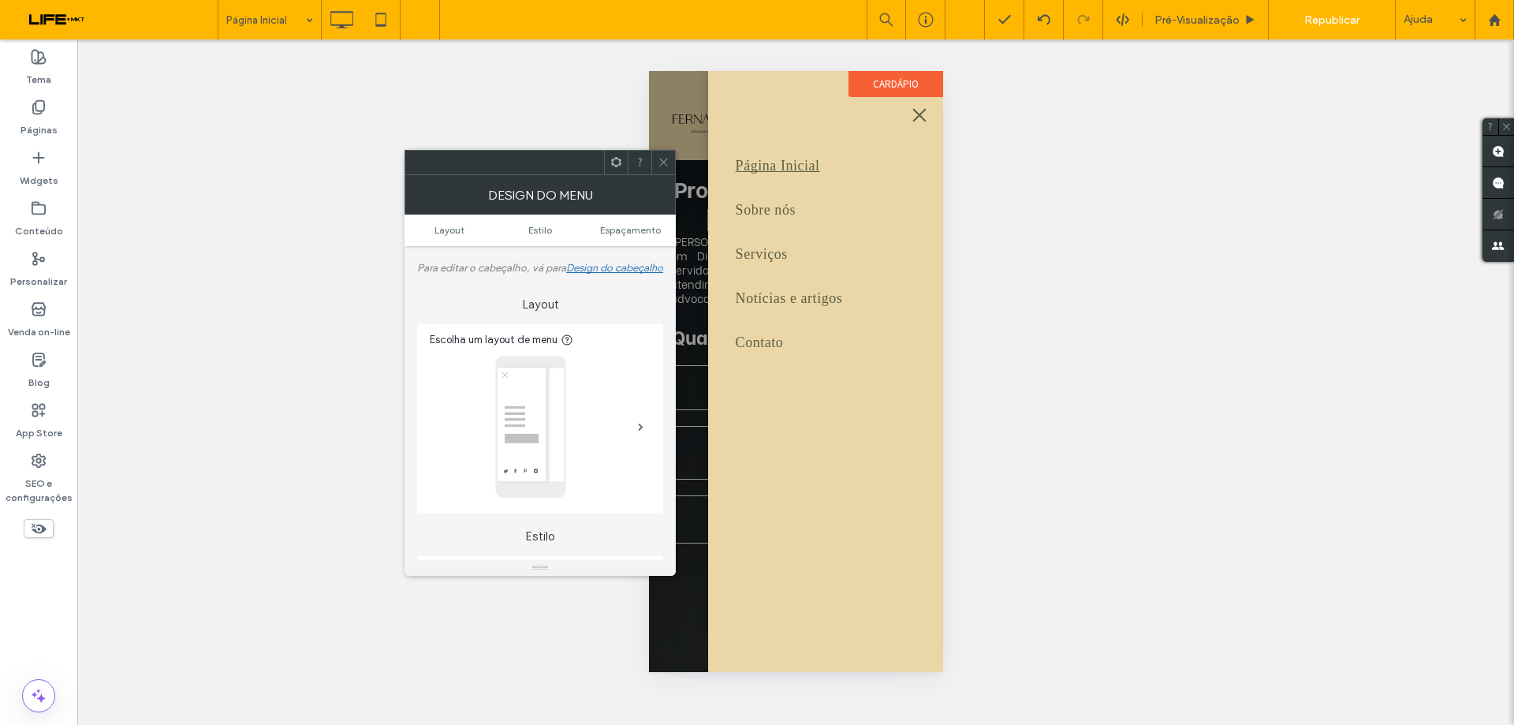
click at [658, 158] on icon at bounding box center [664, 162] width 12 height 12
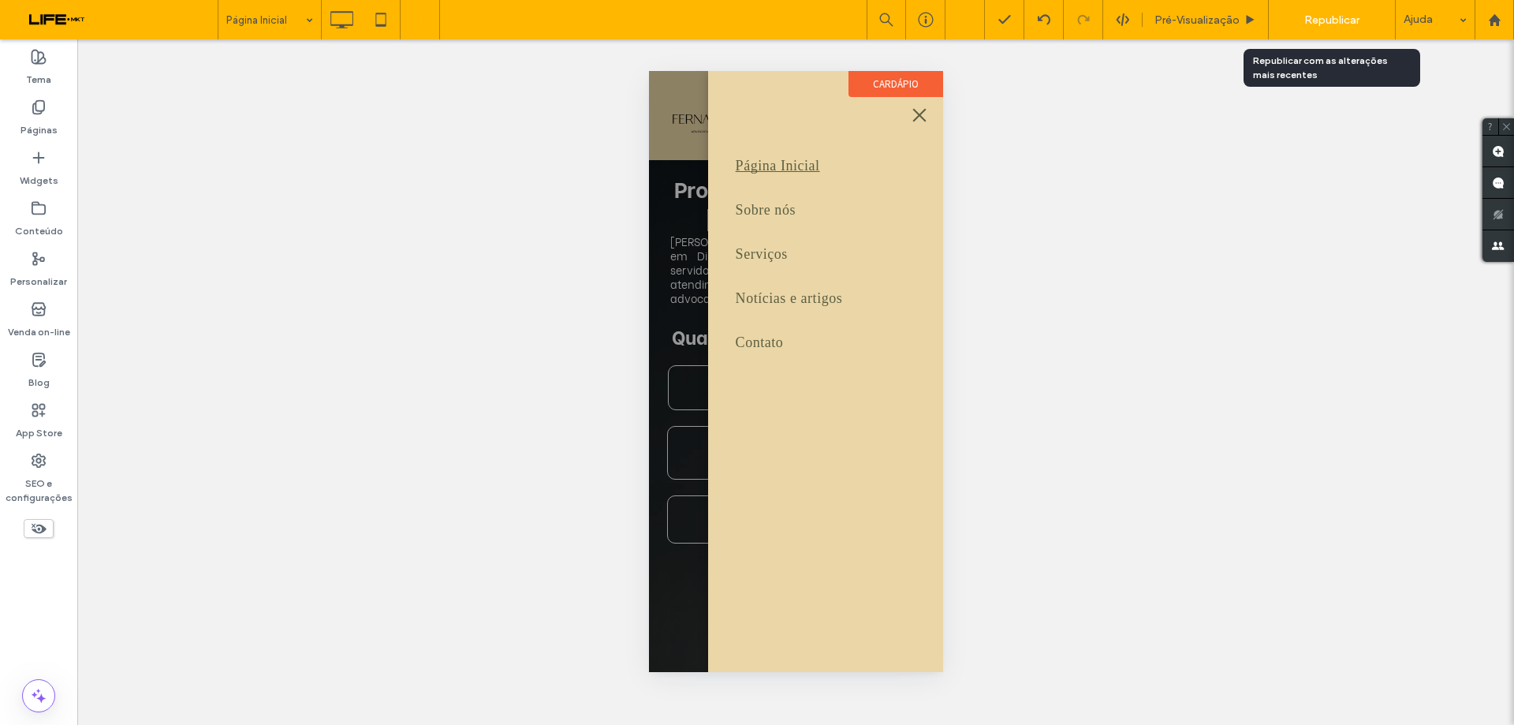
click at [1352, 15] on span "Republicar" at bounding box center [1331, 19] width 55 height 13
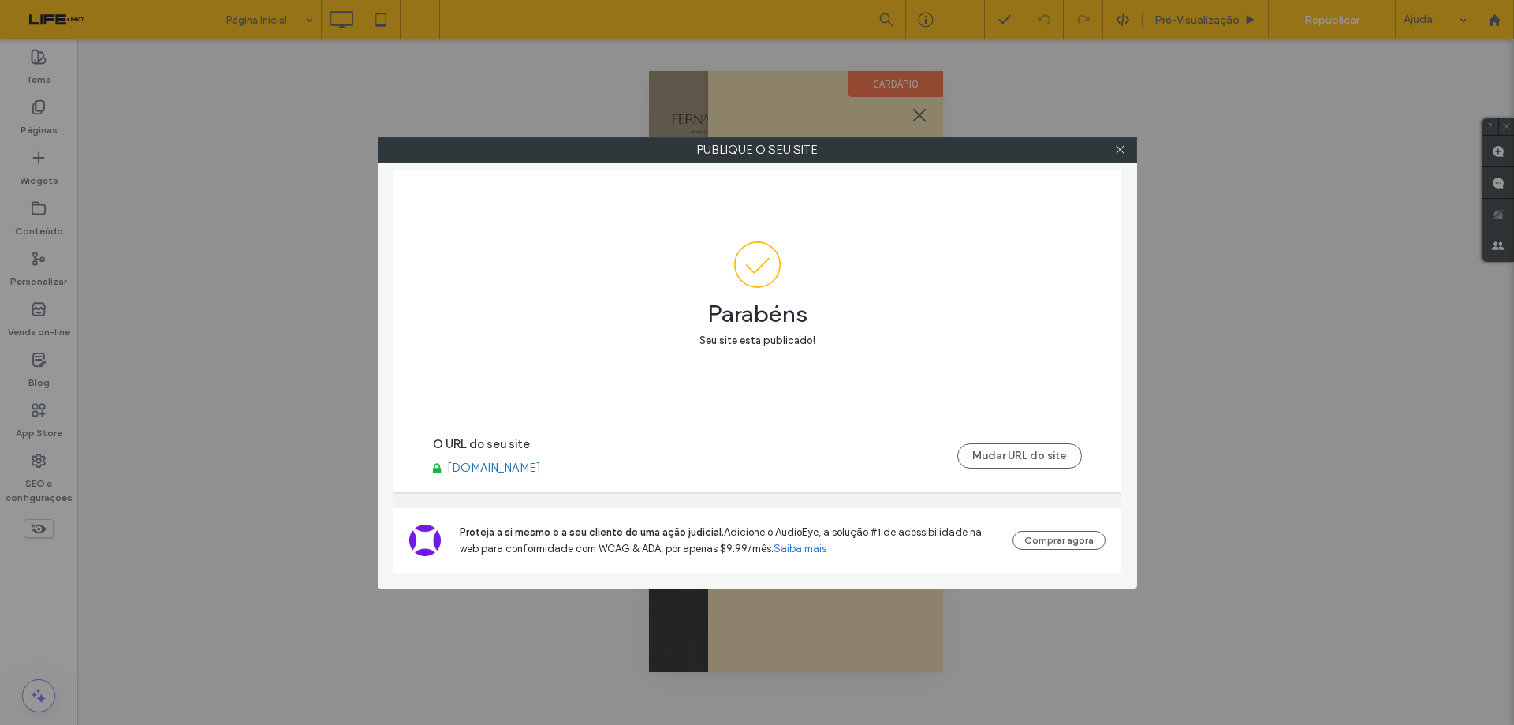
click at [1114, 150] on div at bounding box center [1121, 150] width 24 height 24
click at [1123, 147] on use at bounding box center [1120, 150] width 8 height 8
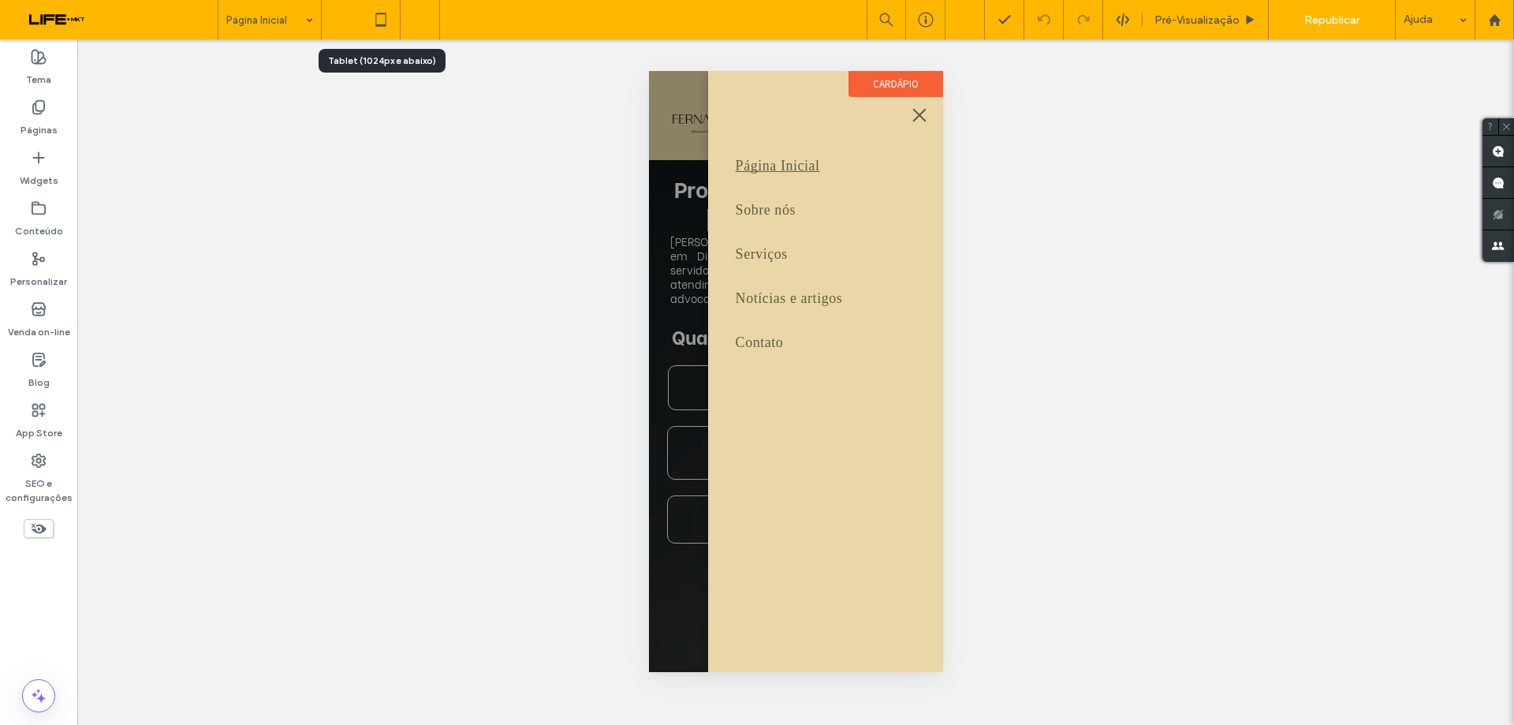
click at [352, 15] on icon at bounding box center [342, 20] width 32 height 32
